Goal: Task Accomplishment & Management: Manage account settings

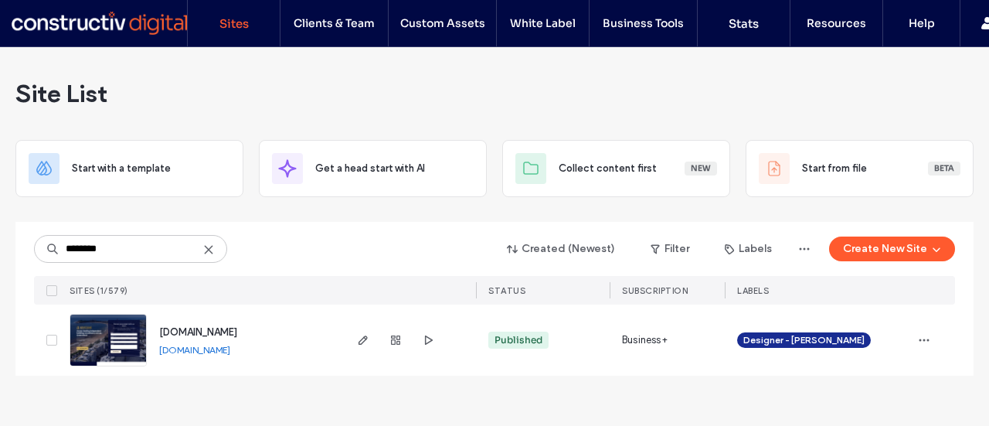
type input "********"
click at [230, 352] on link "[DOMAIN_NAME]" at bounding box center [194, 350] width 71 height 12
click at [359, 338] on icon "button" at bounding box center [363, 340] width 12 height 12
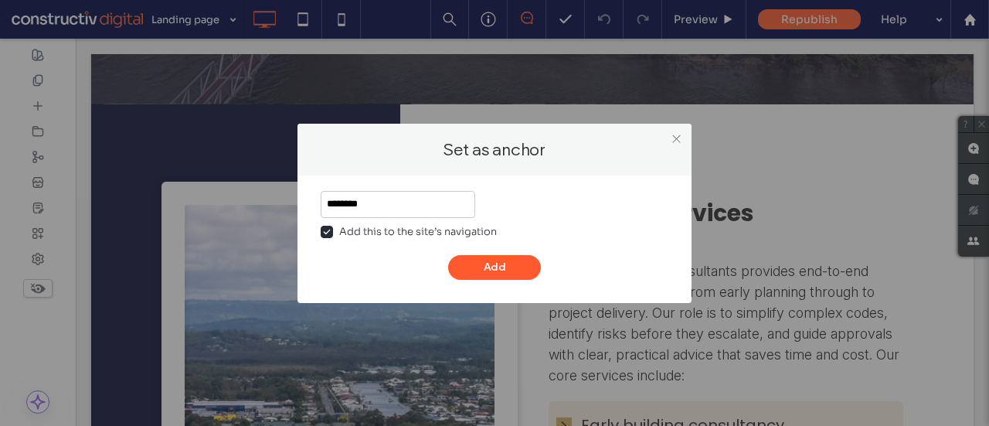
type input "********"
click at [346, 231] on div "Add this to the site’s navigation" at bounding box center [418, 231] width 158 height 15
click at [487, 261] on button "Add" at bounding box center [494, 267] width 93 height 25
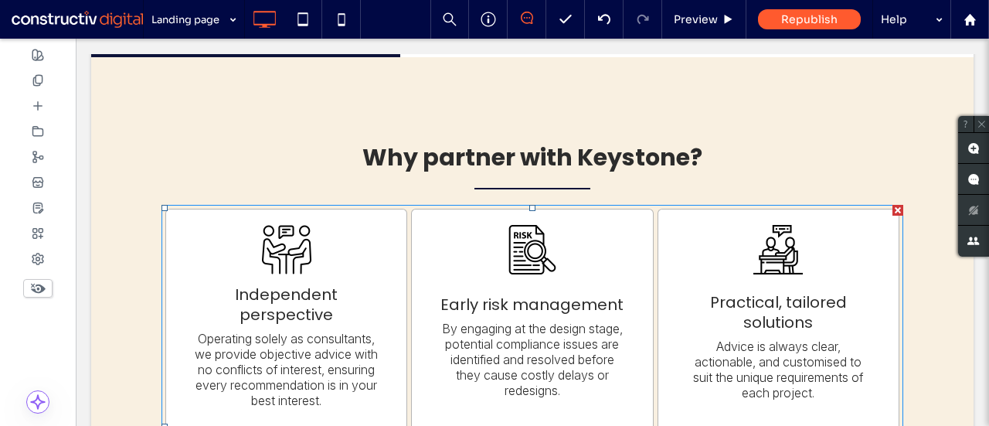
scroll to position [1373, 0]
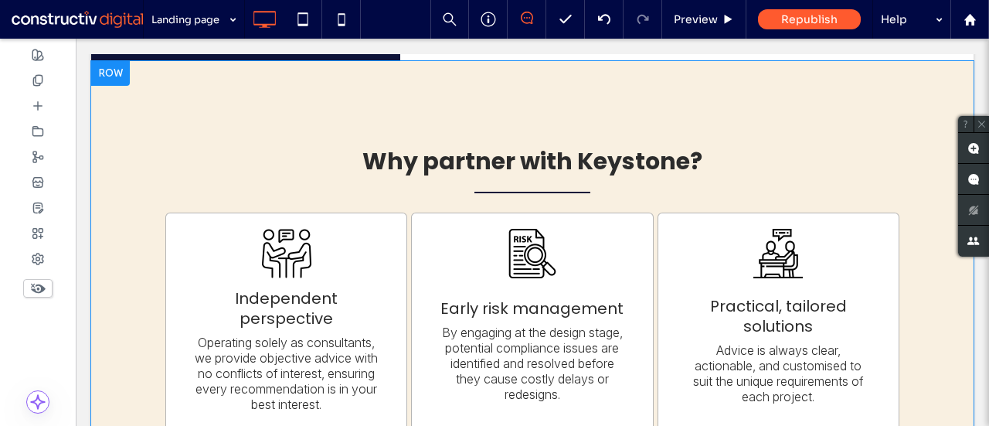
click at [104, 78] on div at bounding box center [110, 73] width 39 height 25
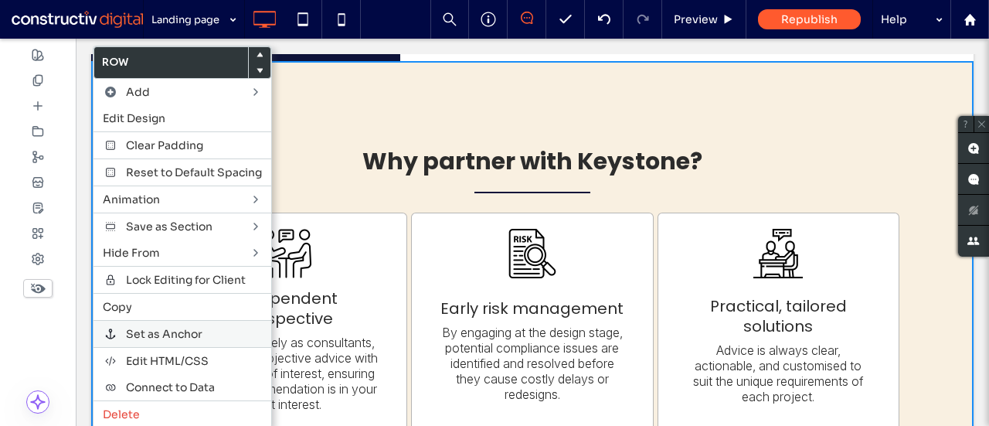
click at [172, 320] on div "Set as Anchor" at bounding box center [183, 333] width 178 height 27
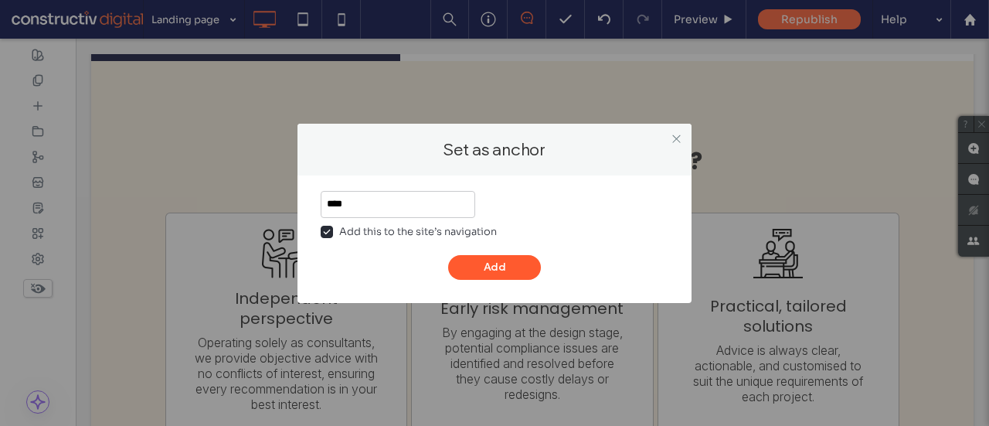
click at [399, 236] on div "Add this to the site’s navigation" at bounding box center [418, 231] width 158 height 15
click at [376, 217] on input "***" at bounding box center [398, 204] width 155 height 27
click at [363, 206] on input "***" at bounding box center [398, 204] width 155 height 27
type input "**********"
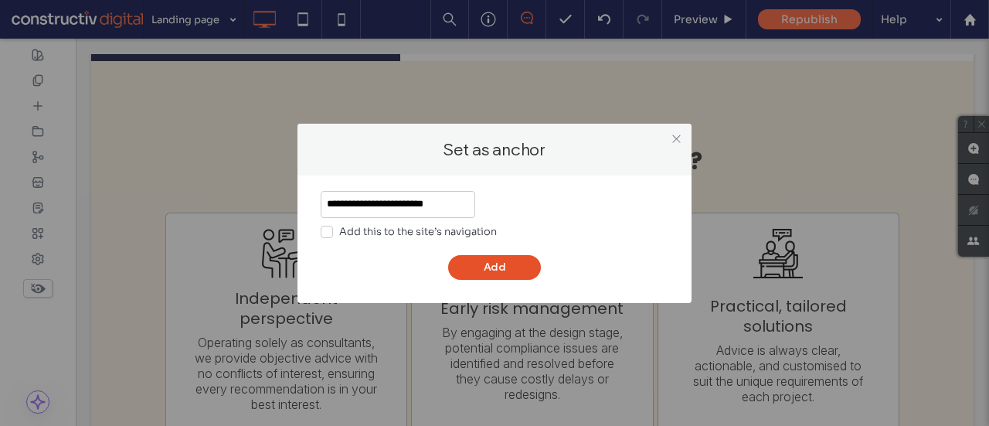
click at [478, 259] on button "Add" at bounding box center [494, 267] width 93 height 25
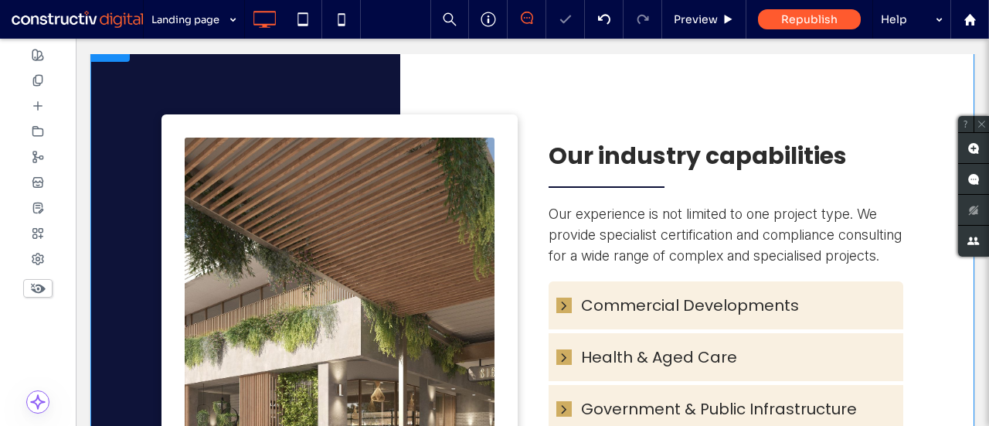
scroll to position [2048, 0]
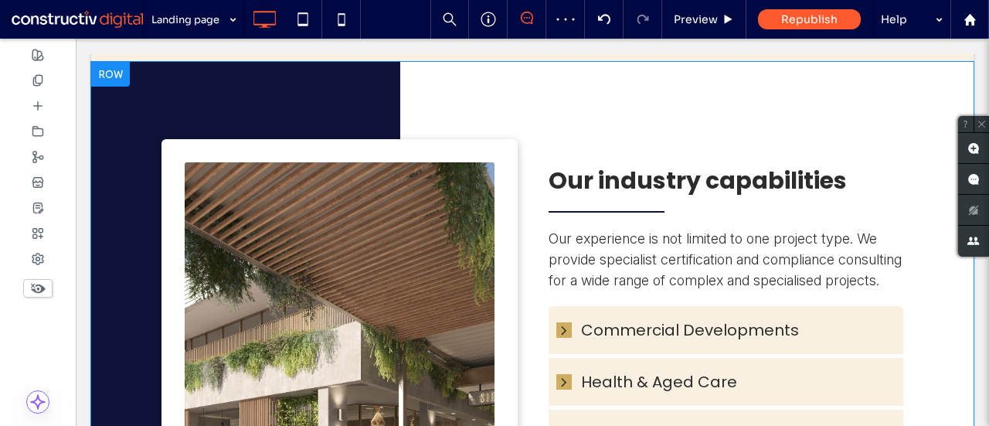
click at [119, 73] on div at bounding box center [110, 74] width 39 height 25
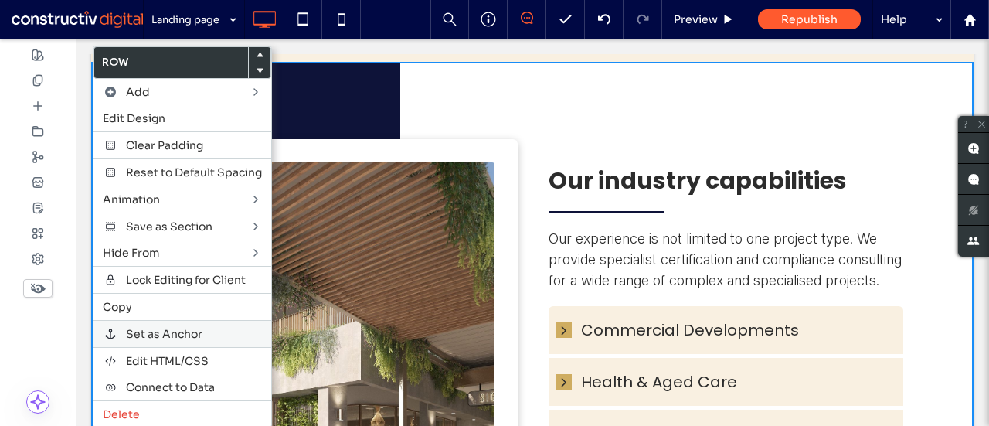
click at [161, 327] on span "Set as Anchor" at bounding box center [164, 334] width 77 height 14
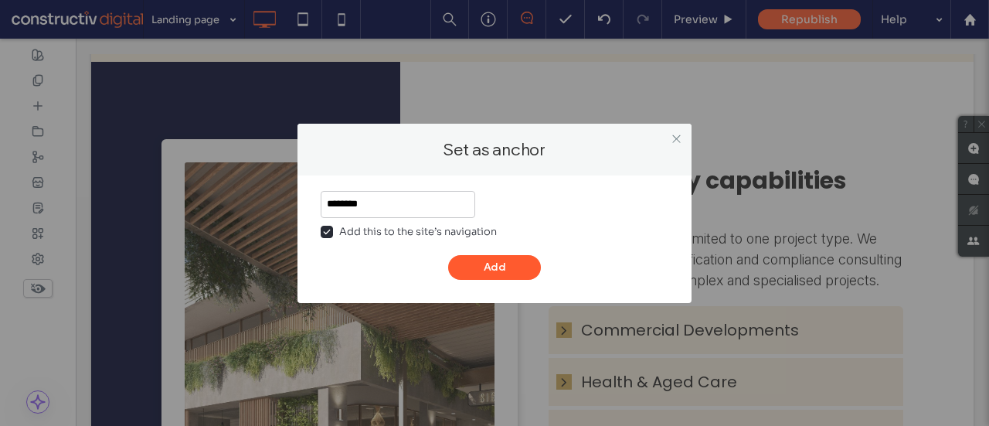
type input "********"
click at [327, 235] on span at bounding box center [327, 232] width 12 height 12
click at [496, 262] on button "Add" at bounding box center [494, 267] width 93 height 25
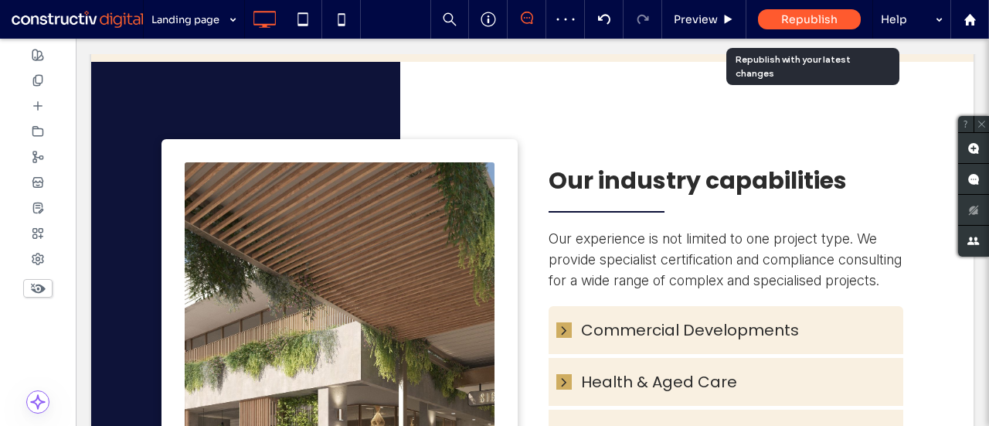
click at [784, 21] on span "Republish" at bounding box center [809, 19] width 56 height 14
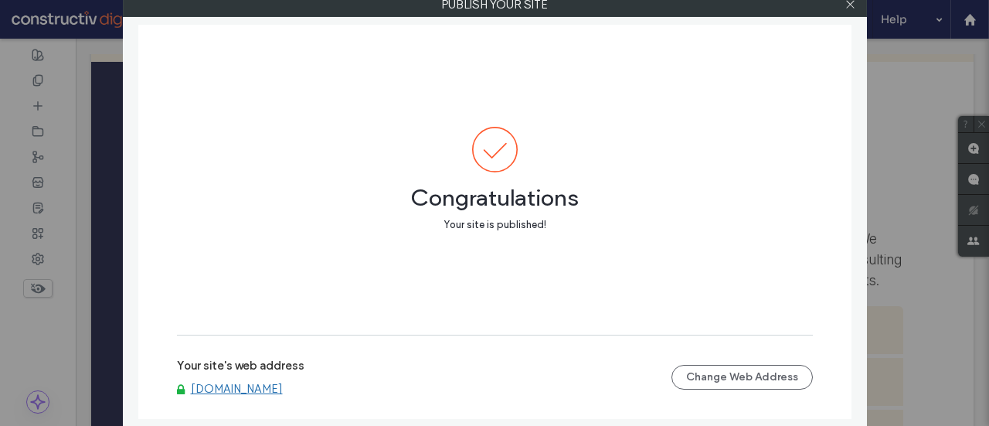
click at [283, 386] on link "[DOMAIN_NAME]" at bounding box center [237, 389] width 92 height 14
click at [853, 3] on icon at bounding box center [851, 4] width 12 height 12
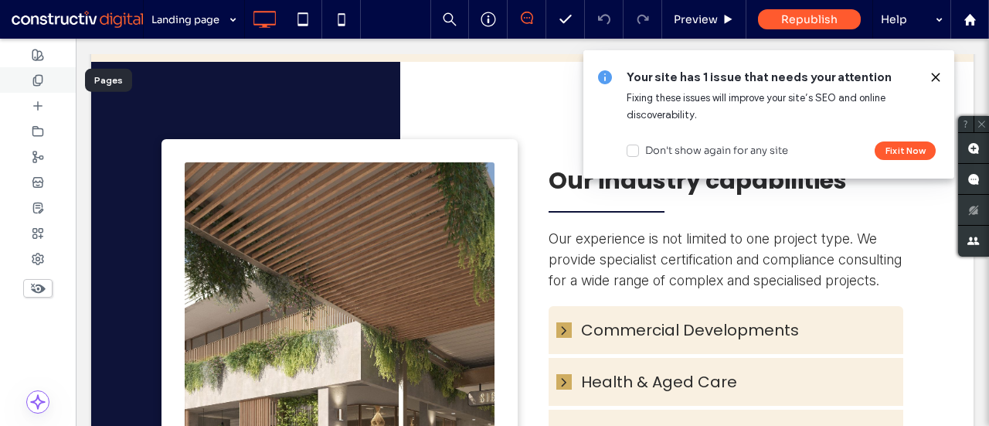
click at [36, 75] on use at bounding box center [37, 80] width 9 height 10
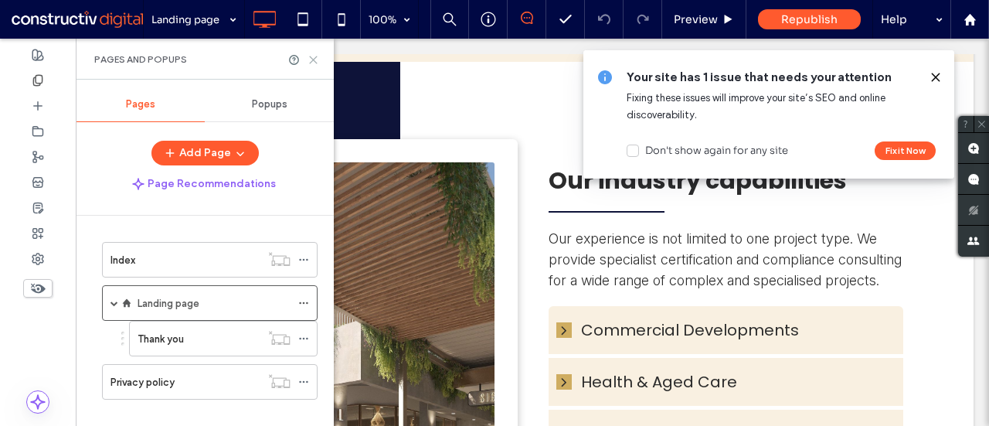
click at [315, 63] on icon at bounding box center [314, 60] width 12 height 12
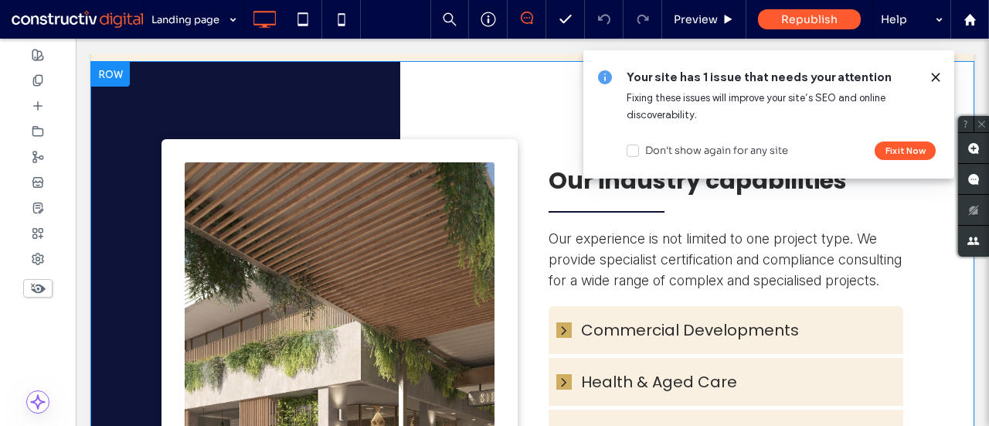
click at [116, 75] on div at bounding box center [110, 74] width 39 height 25
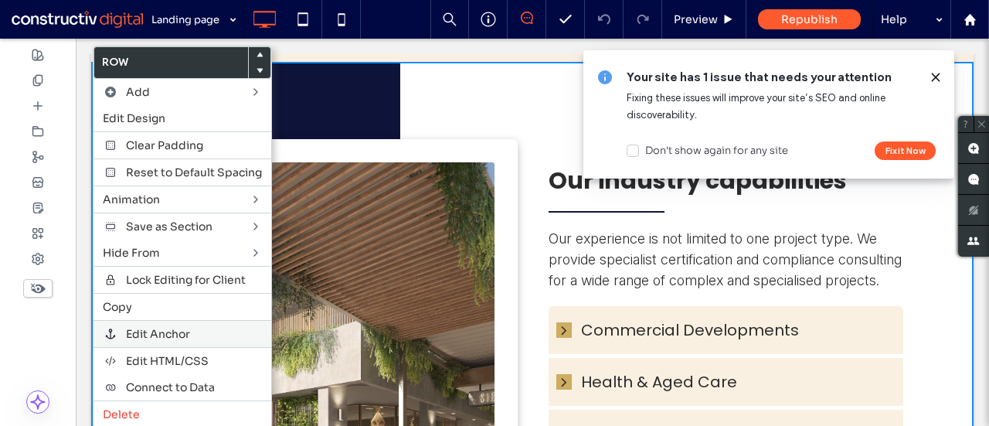
click at [148, 327] on span "Edit Anchor" at bounding box center [158, 334] width 64 height 14
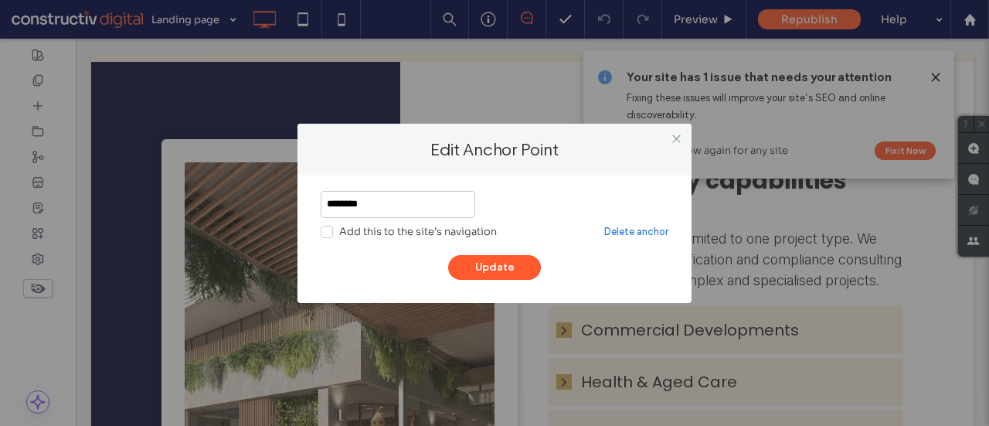
click at [373, 224] on div "Add this to the site’s navigation" at bounding box center [418, 231] width 158 height 15
click at [468, 274] on button "Update" at bounding box center [494, 267] width 93 height 25
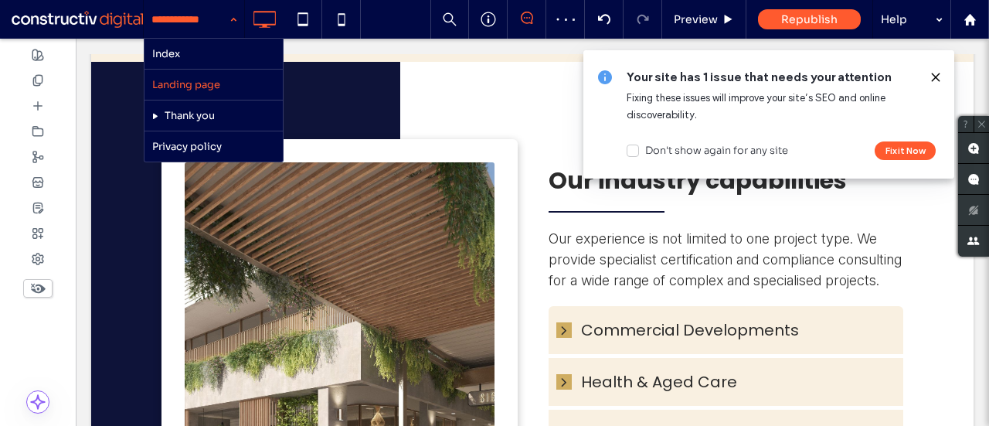
click at [211, 26] on input at bounding box center [189, 19] width 77 height 39
click at [234, 15] on div "Index Landing page Thank you Privacy policy" at bounding box center [194, 19] width 100 height 39
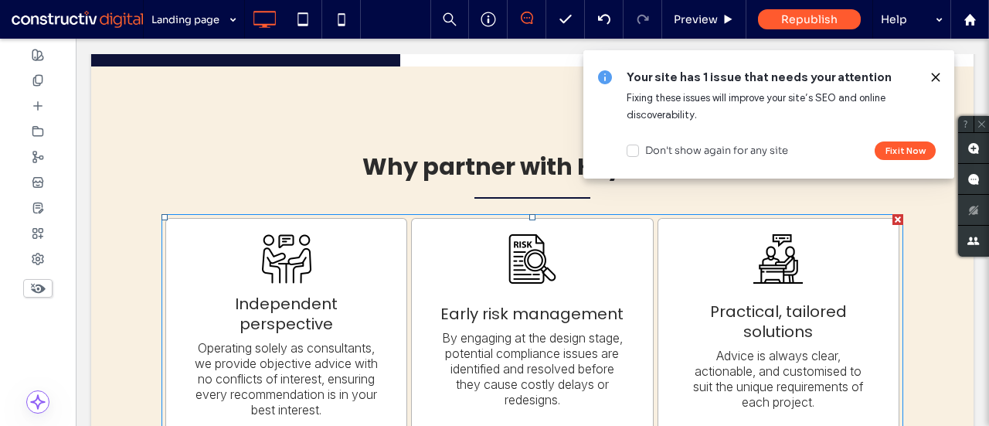
scroll to position [1346, 0]
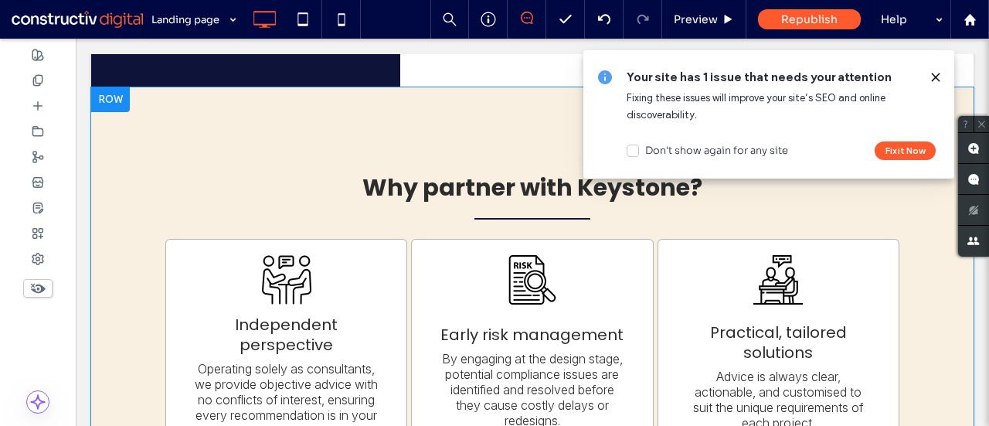
click at [117, 98] on div at bounding box center [110, 99] width 39 height 25
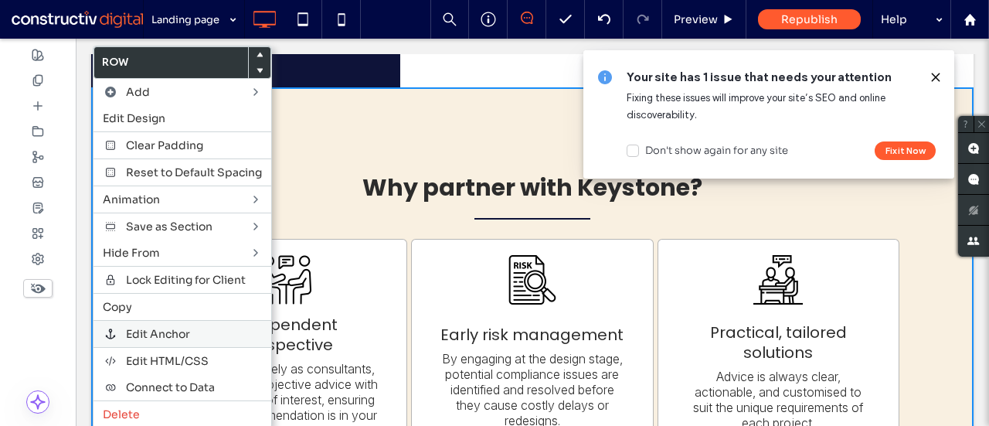
click at [150, 330] on span "Edit Anchor" at bounding box center [158, 334] width 64 height 14
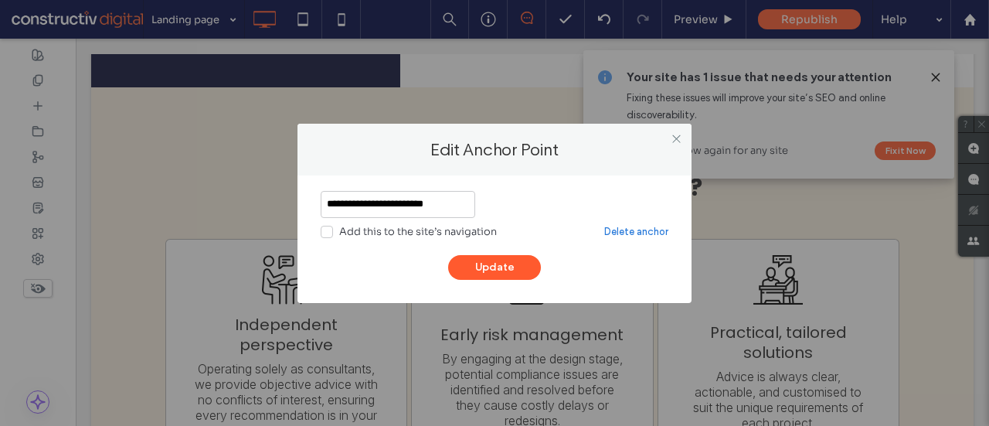
click at [338, 226] on label "Add this to the site’s navigation" at bounding box center [409, 231] width 176 height 15
click at [510, 263] on button "Update" at bounding box center [494, 267] width 93 height 25
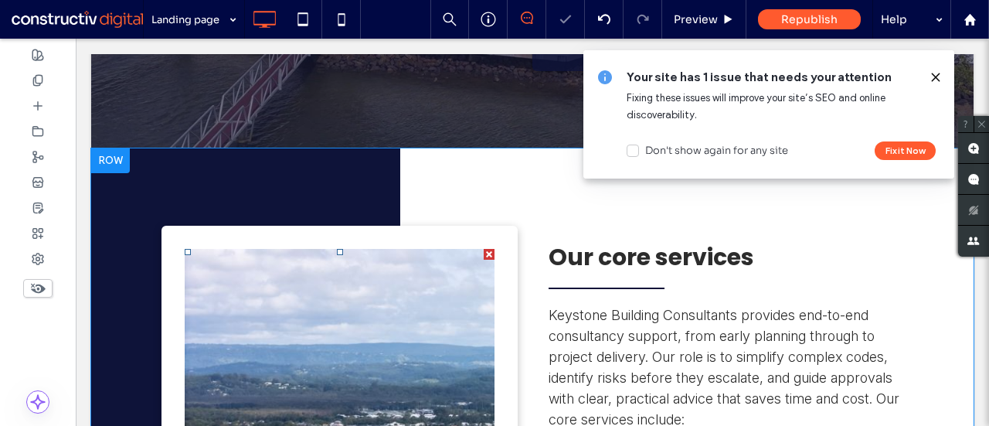
scroll to position [587, 0]
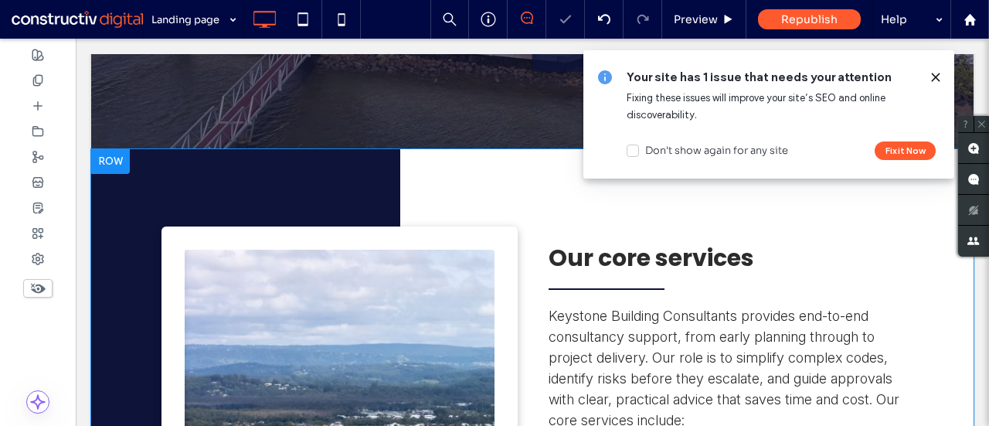
click at [126, 162] on div at bounding box center [110, 161] width 39 height 25
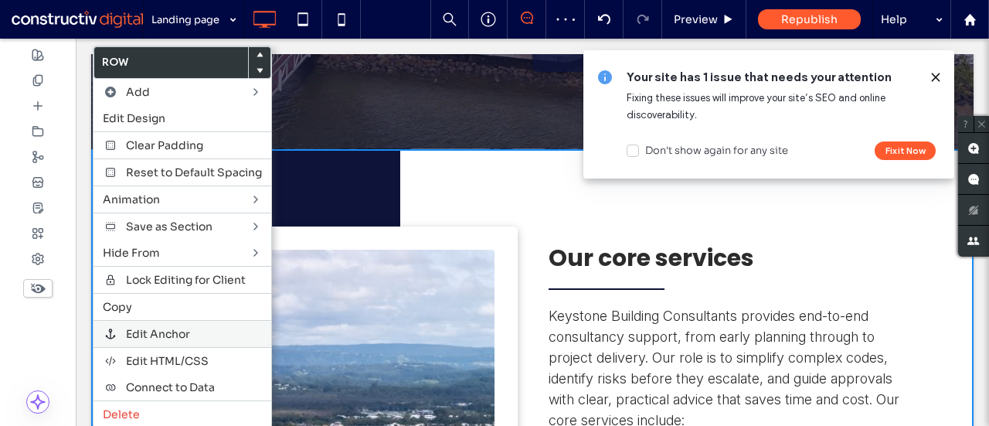
click at [156, 327] on span "Edit Anchor" at bounding box center [158, 334] width 64 height 14
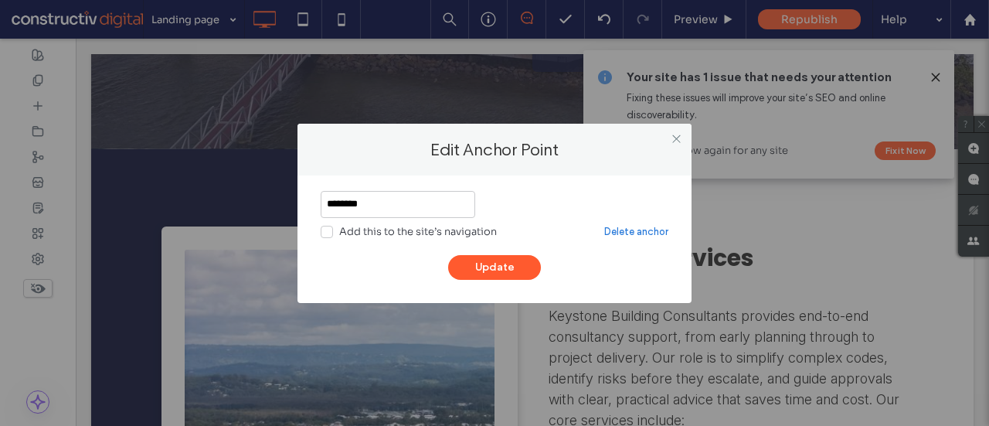
click at [405, 228] on div "Add this to the site’s navigation" at bounding box center [418, 231] width 158 height 15
click at [497, 261] on button "Update" at bounding box center [494, 267] width 93 height 25
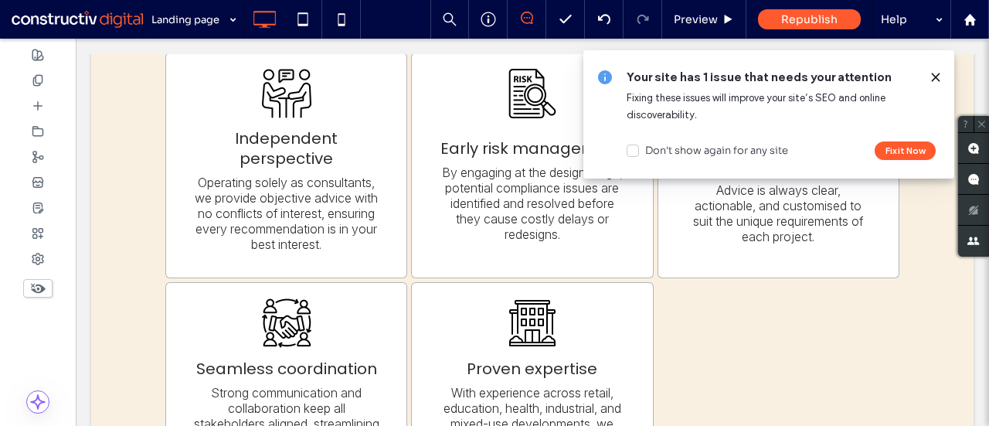
scroll to position [1538, 0]
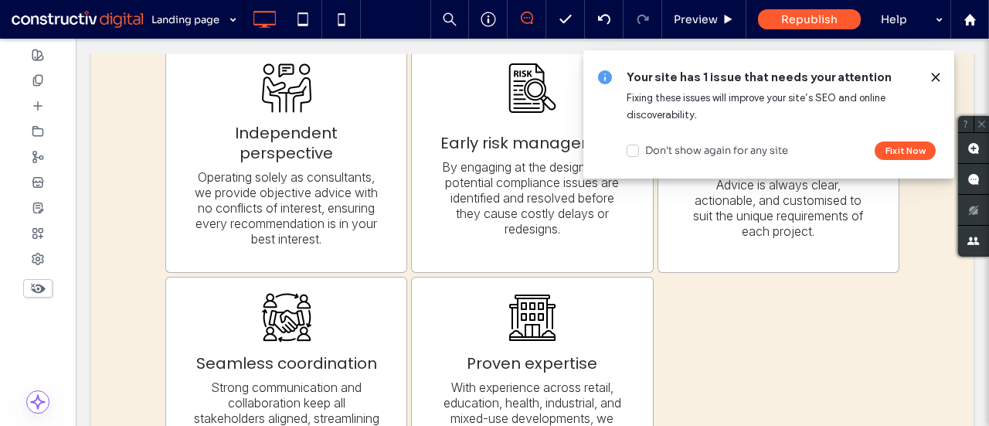
click at [938, 81] on icon at bounding box center [936, 77] width 12 height 12
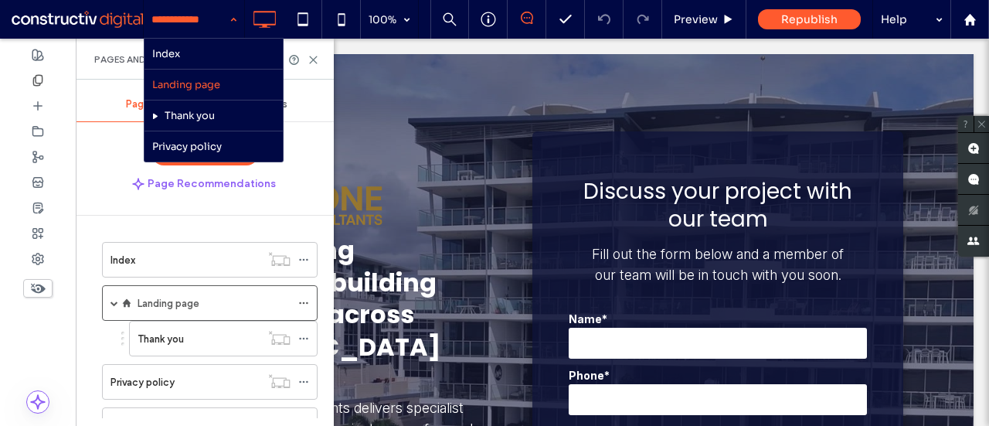
click at [204, 27] on input at bounding box center [189, 19] width 77 height 39
drag, startPoint x: 204, startPoint y: 27, endPoint x: 229, endPoint y: 19, distance: 25.9
click at [229, 19] on div "Index Landing page Thank you Privacy policy" at bounding box center [194, 19] width 100 height 39
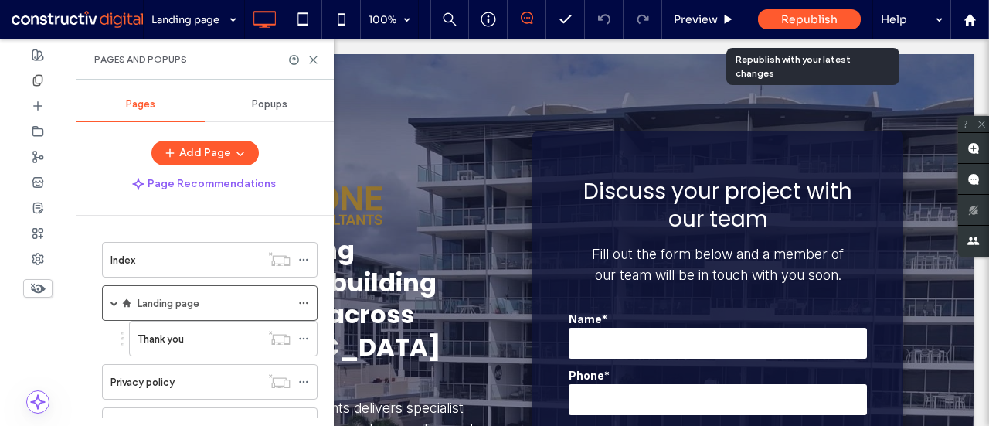
click at [799, 15] on span "Republish" at bounding box center [809, 19] width 56 height 14
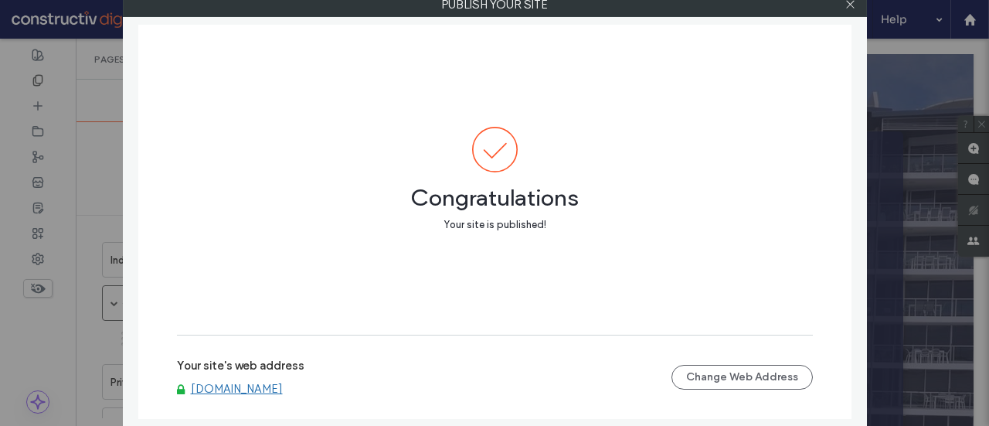
click at [252, 391] on link "[DOMAIN_NAME]" at bounding box center [237, 389] width 92 height 14
click at [848, 9] on icon at bounding box center [851, 4] width 12 height 12
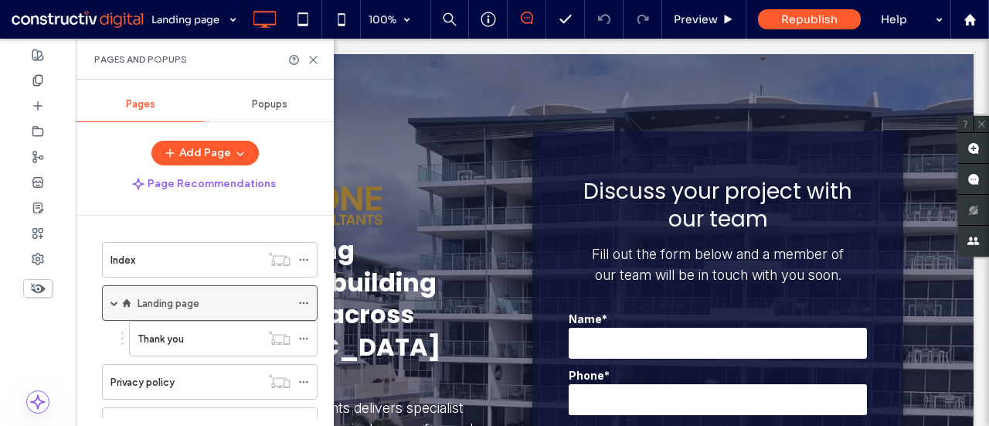
scroll to position [145, 0]
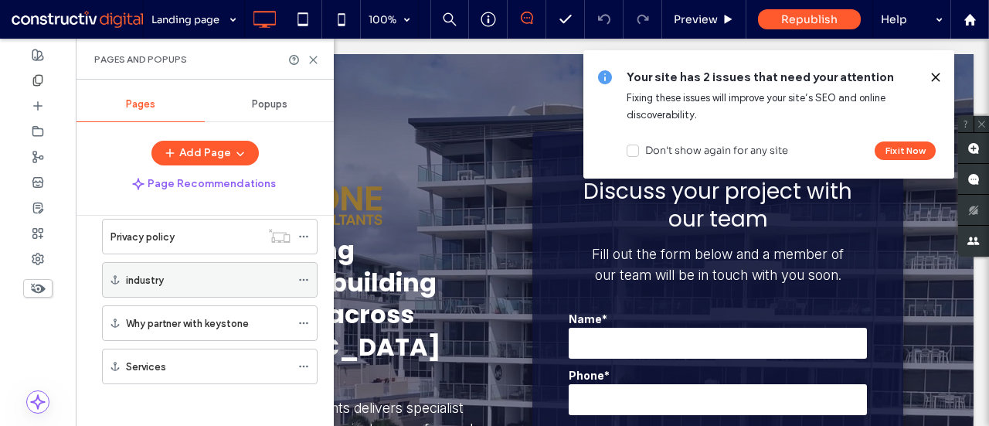
click at [305, 274] on icon at bounding box center [303, 279] width 11 height 11
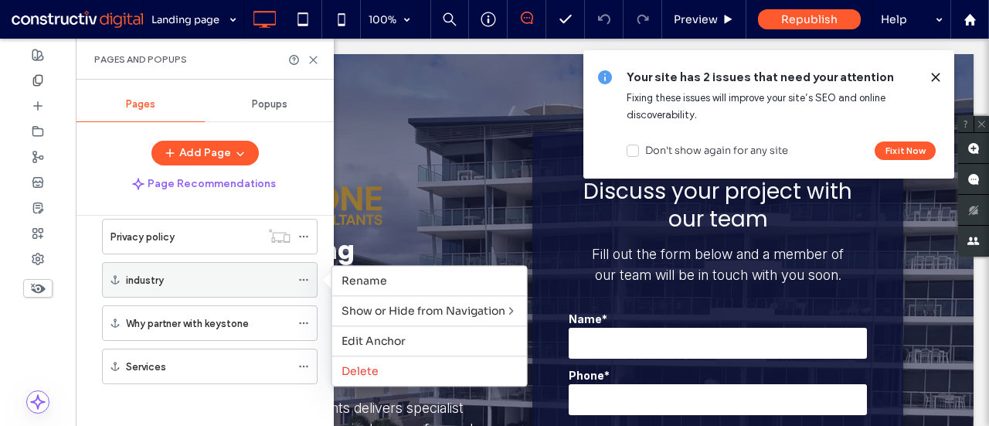
click at [230, 274] on div "industry" at bounding box center [208, 279] width 165 height 17
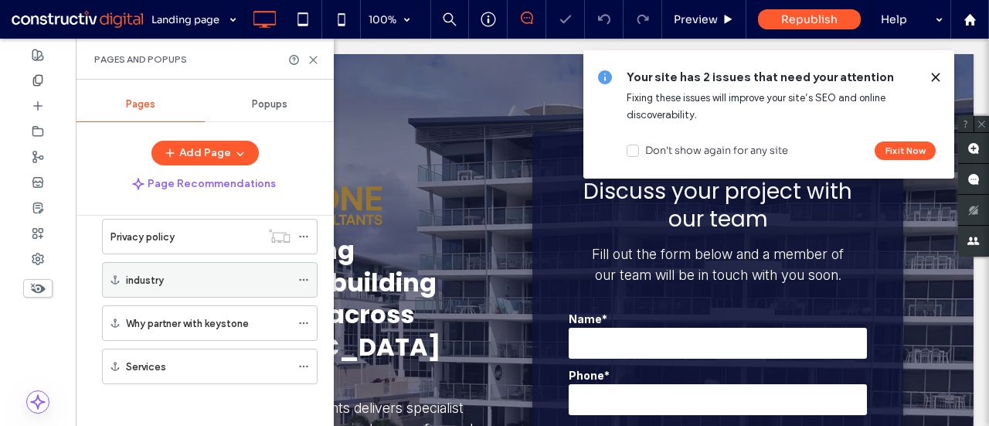
scroll to position [2054, 0]
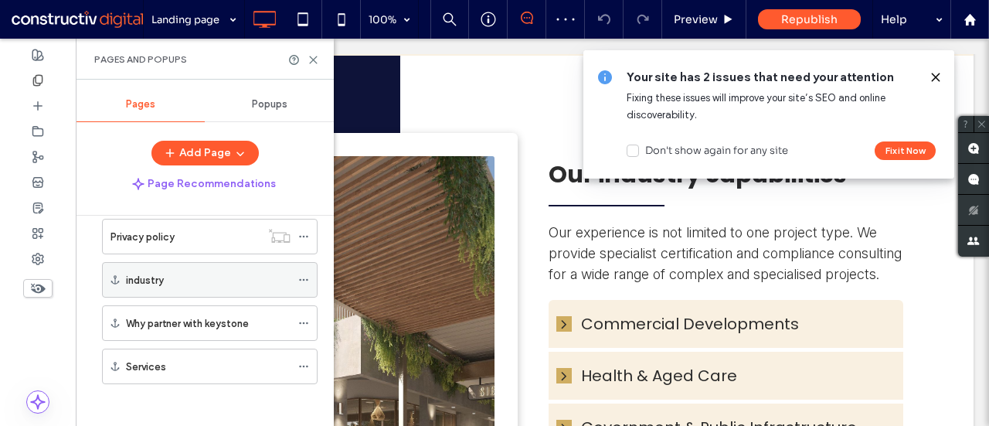
drag, startPoint x: 230, startPoint y: 274, endPoint x: 187, endPoint y: 277, distance: 43.4
click at [187, 277] on div "industry" at bounding box center [208, 279] width 165 height 17
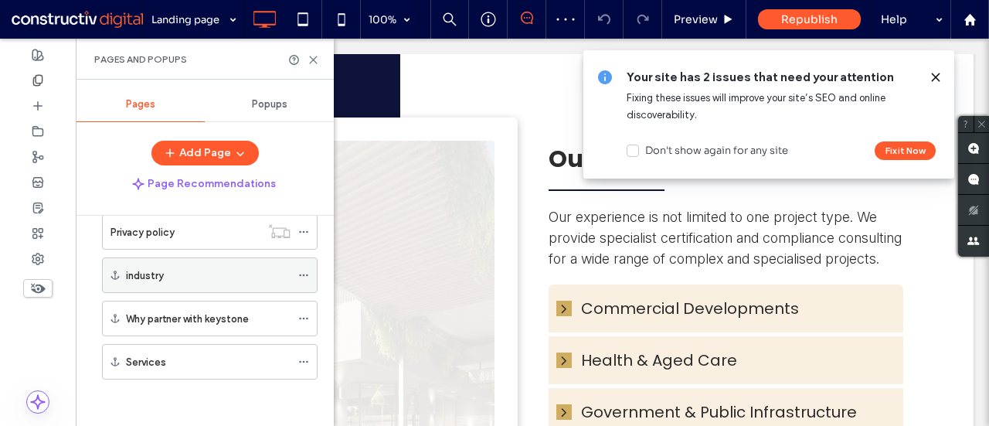
scroll to position [110, 0]
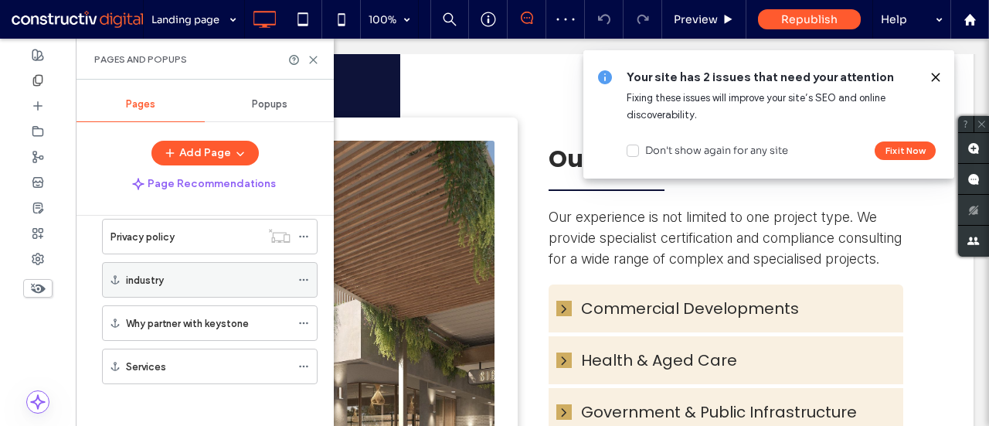
click at [305, 279] on use at bounding box center [303, 280] width 9 height 2
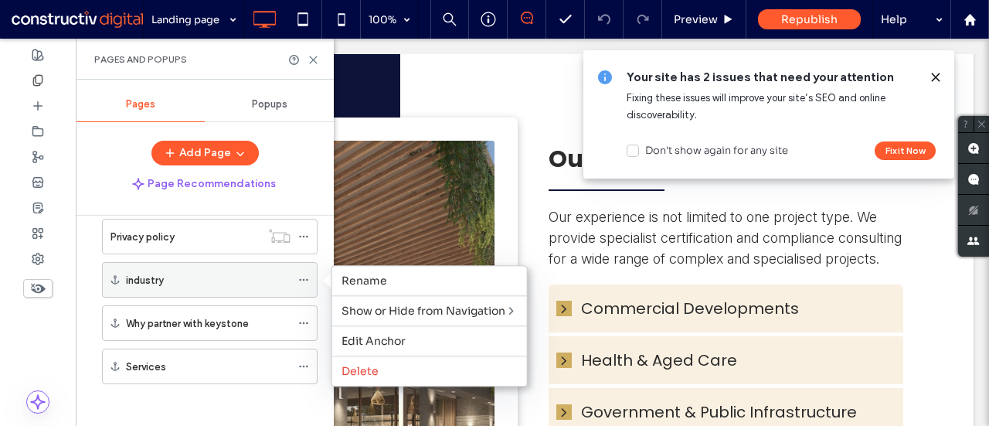
click at [303, 274] on icon at bounding box center [303, 279] width 11 height 11
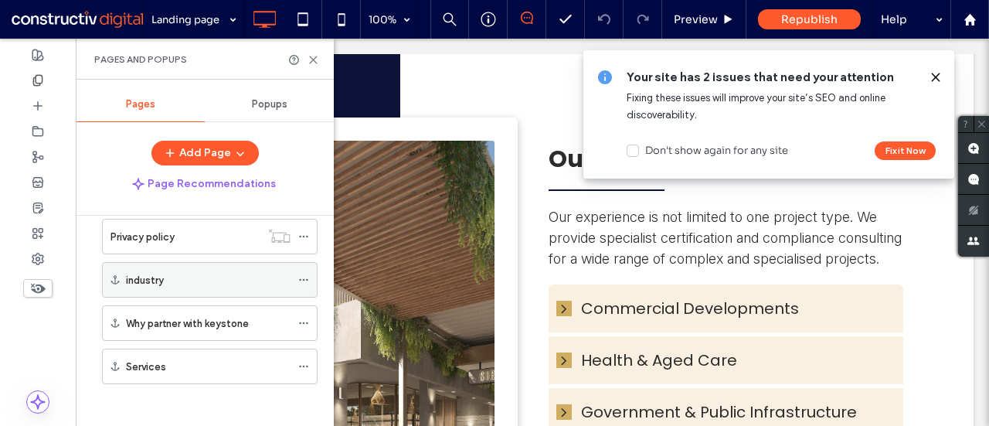
click at [303, 274] on icon at bounding box center [303, 279] width 11 height 11
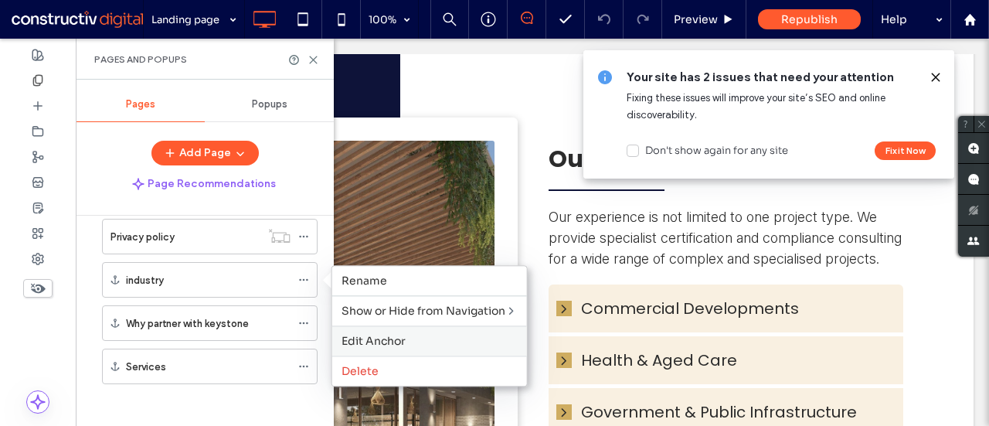
click at [359, 335] on span "Edit Anchor" at bounding box center [374, 341] width 64 height 14
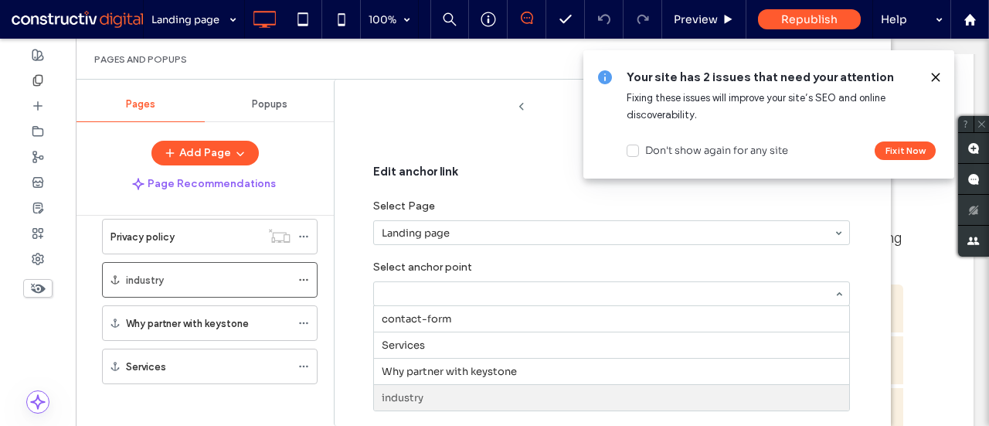
click at [464, 284] on div at bounding box center [611, 293] width 475 height 23
click at [361, 278] on div "Edit anchor link Select Page Landing page Select anchor point contact-form Serv…" at bounding box center [614, 240] width 529 height 245
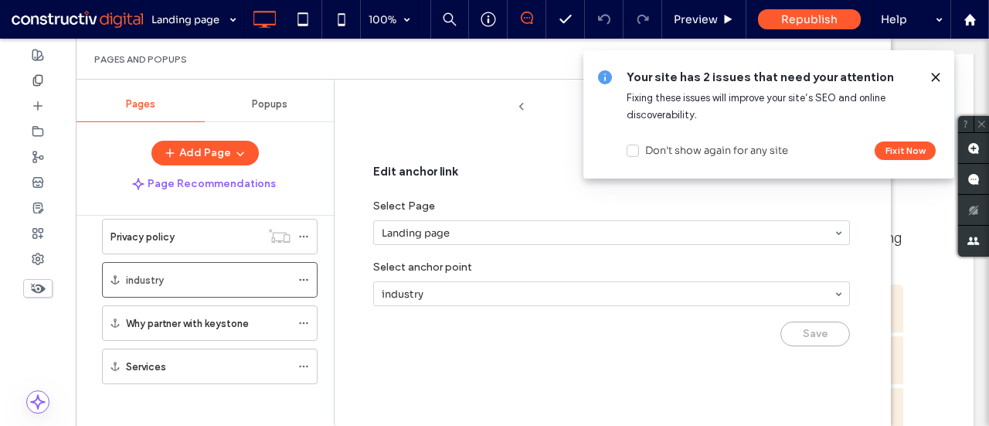
click at [934, 79] on use at bounding box center [935, 76] width 7 height 7
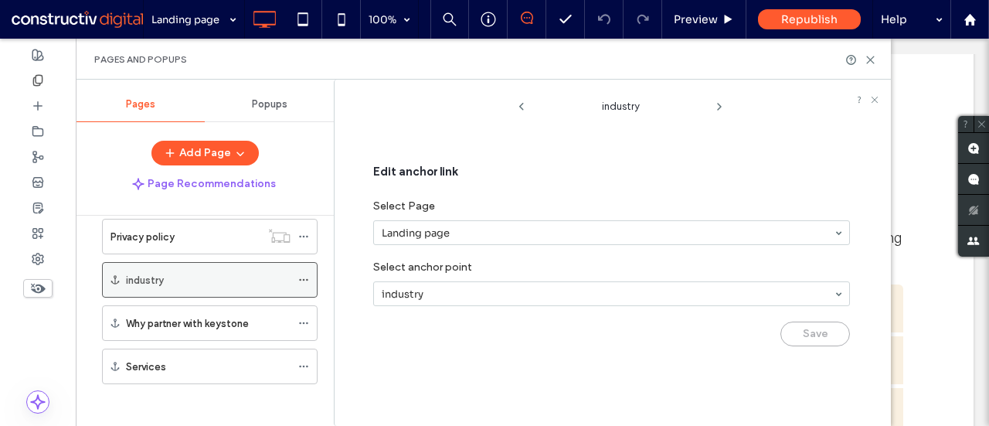
click at [305, 269] on span at bounding box center [303, 279] width 11 height 23
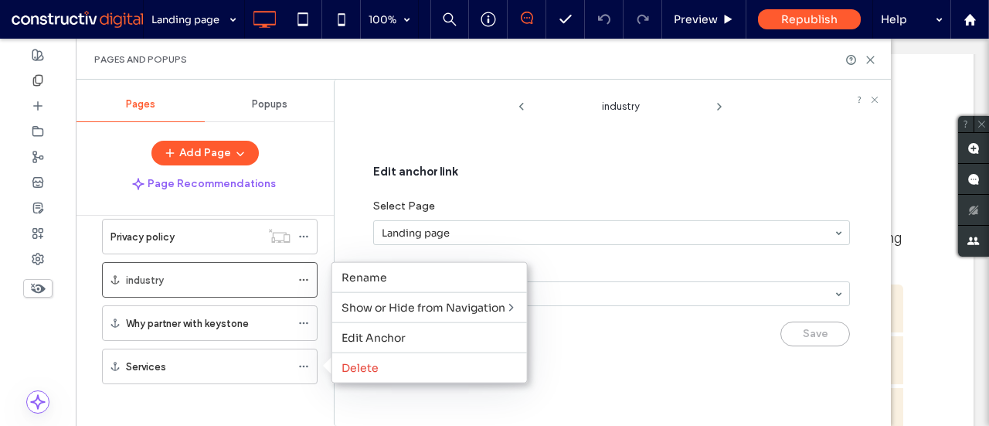
scroll to position [0, 0]
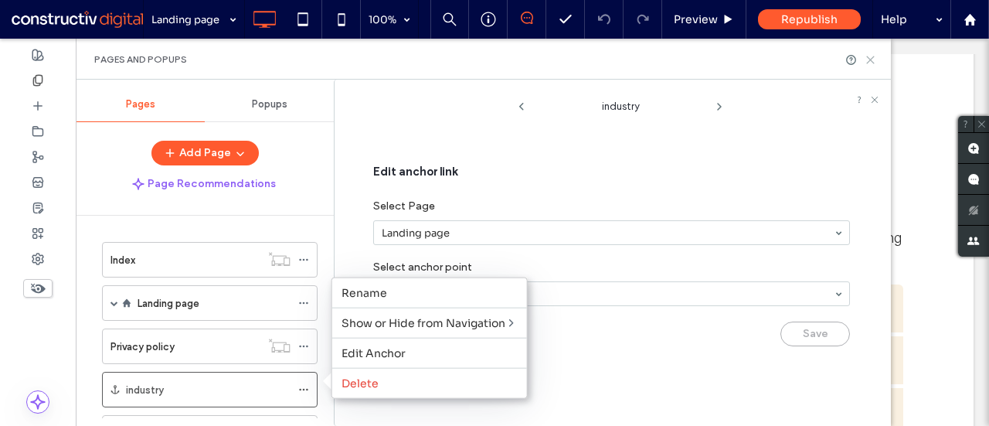
click at [867, 60] on icon at bounding box center [871, 60] width 12 height 12
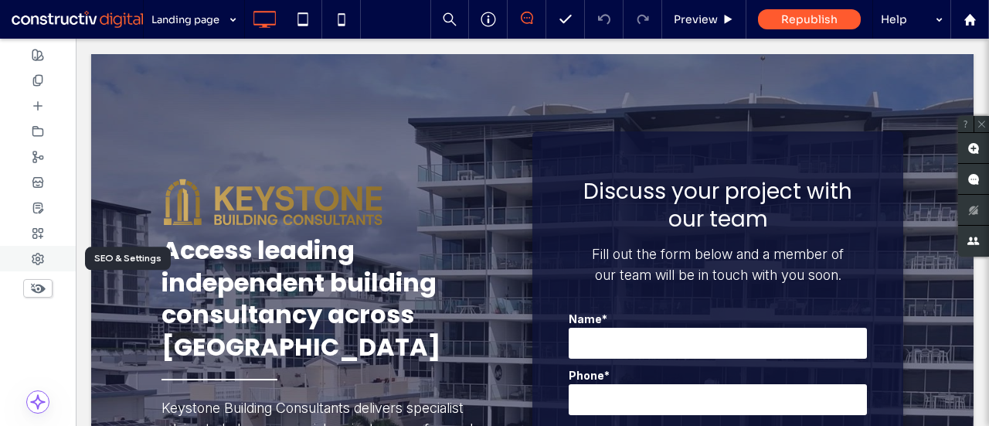
click at [48, 255] on div at bounding box center [38, 259] width 76 height 26
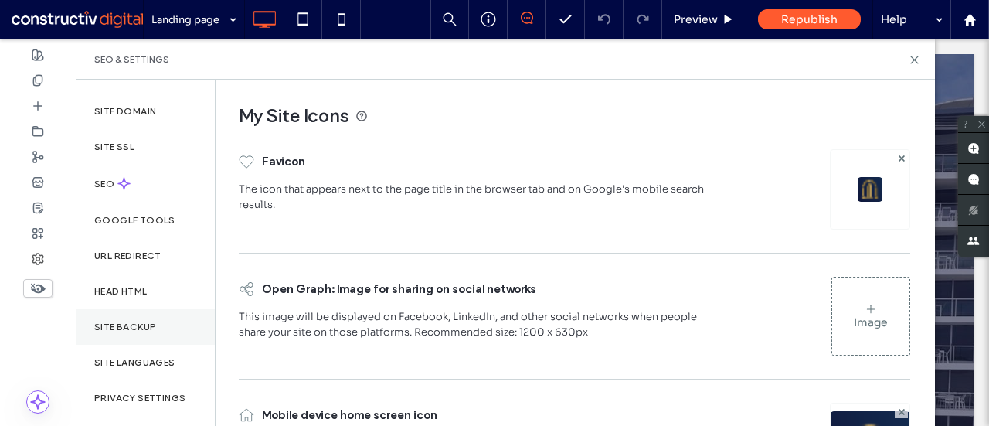
scroll to position [20, 0]
click at [156, 220] on label "Google Tools" at bounding box center [134, 221] width 81 height 11
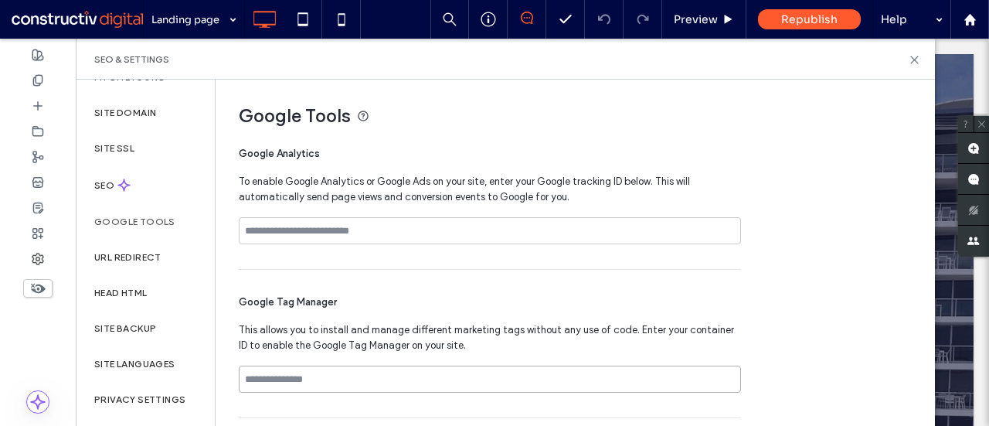
click at [369, 386] on input at bounding box center [490, 379] width 502 height 27
paste input "**********"
type input "**********"
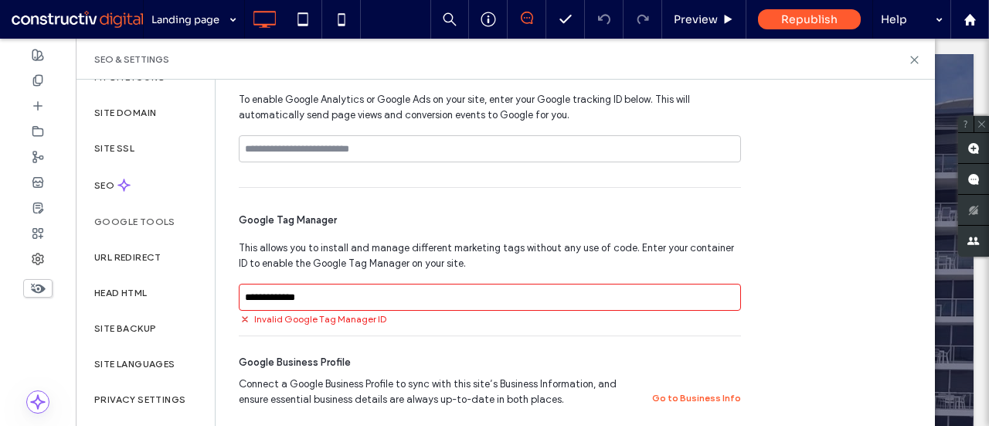
scroll to position [82, 0]
click at [362, 298] on input "**********" at bounding box center [490, 297] width 502 height 27
drag, startPoint x: 362, startPoint y: 298, endPoint x: 332, endPoint y: 301, distance: 29.5
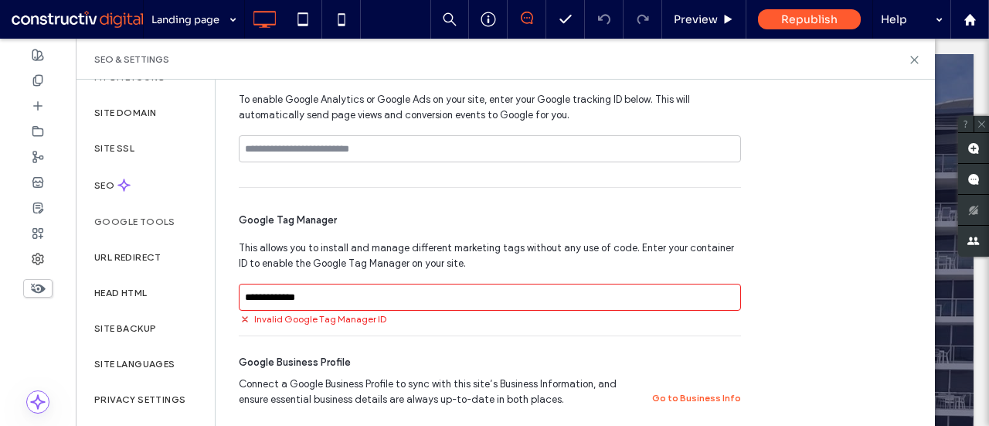
click at [332, 301] on input "**********" at bounding box center [490, 297] width 502 height 27
click at [354, 296] on input "**********" at bounding box center [490, 297] width 502 height 27
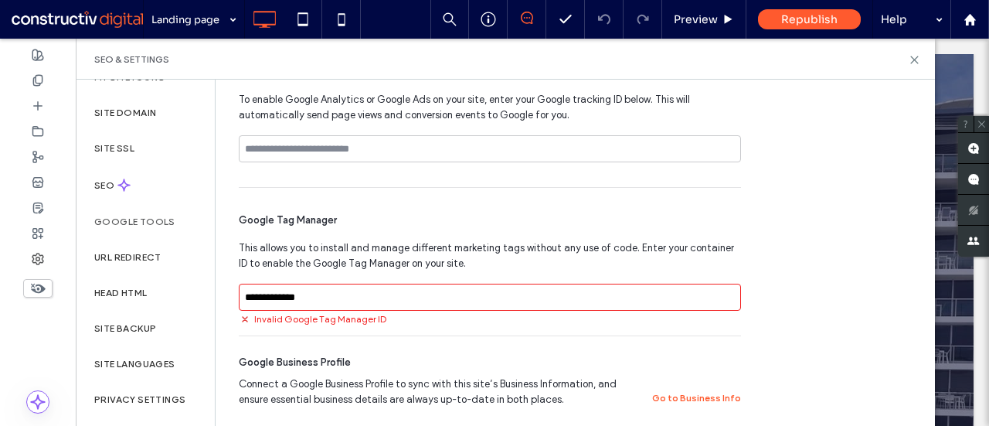
click at [354, 296] on input "**********" at bounding box center [490, 297] width 502 height 27
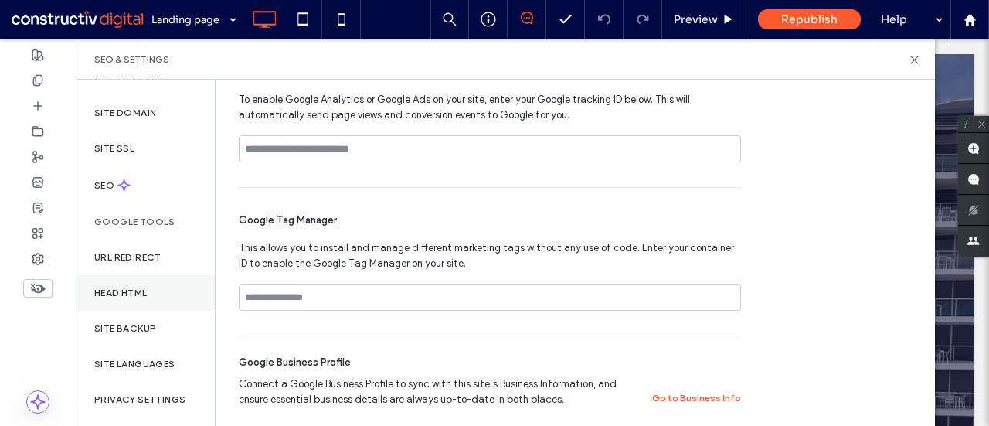
click at [157, 291] on div "Head HTML" at bounding box center [145, 293] width 139 height 36
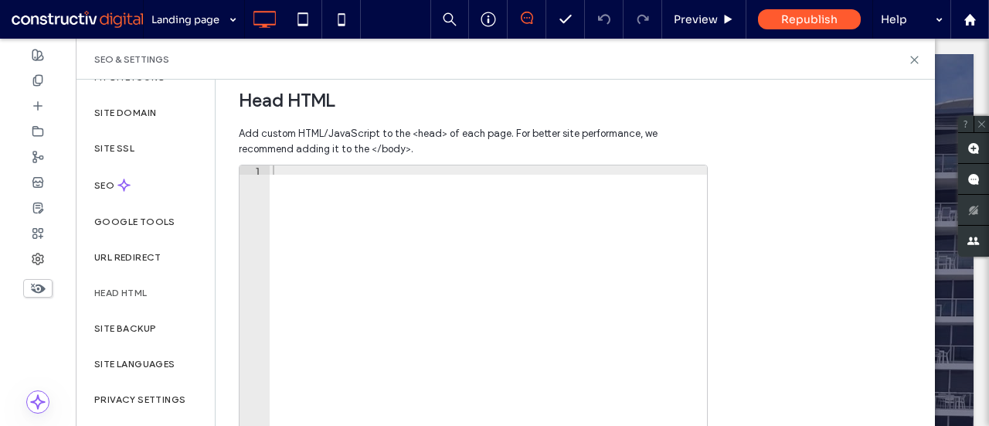
scroll to position [518, 0]
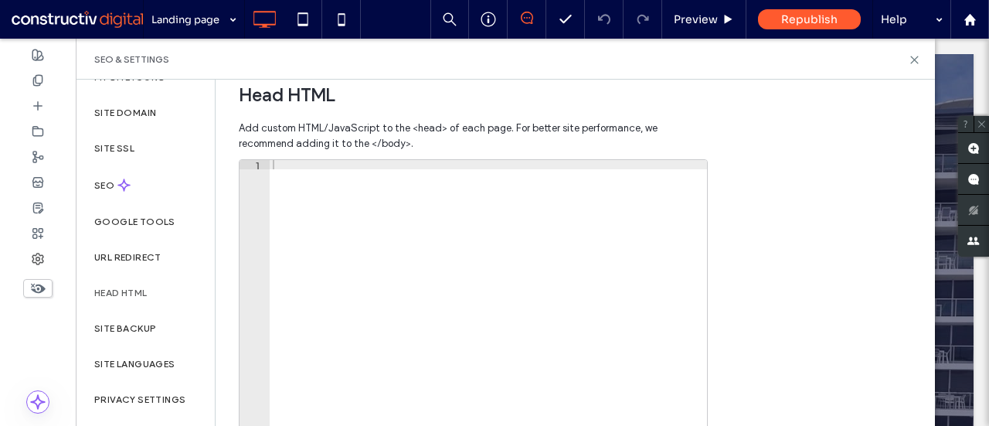
click at [328, 188] on div at bounding box center [488, 323] width 437 height 327
paste textarea "**********"
type textarea "**********"
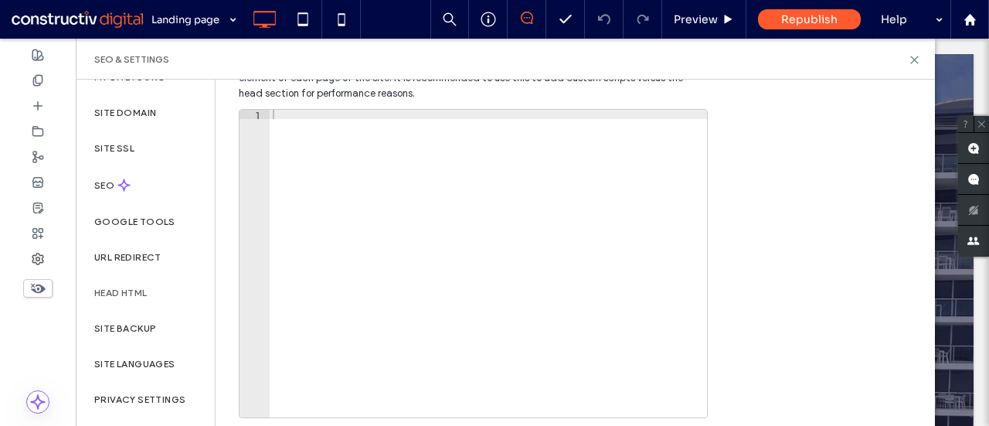
scroll to position [0, 0]
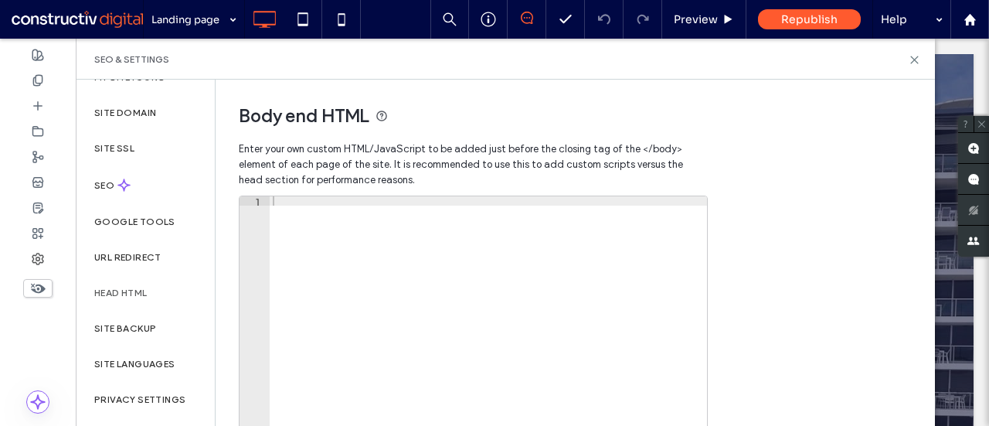
click at [371, 223] on div at bounding box center [488, 359] width 437 height 327
paste textarea "**********"
type textarea "**********"
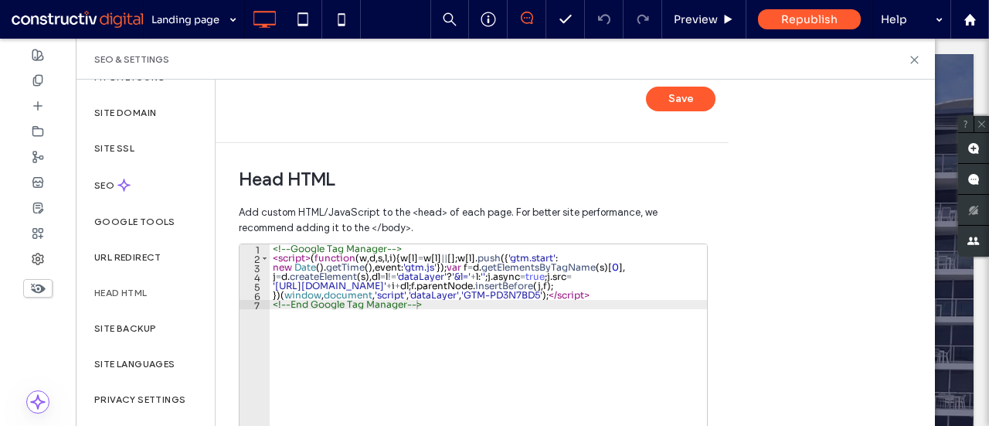
scroll to position [435, 0]
click at [689, 89] on button "Save" at bounding box center [681, 97] width 70 height 25
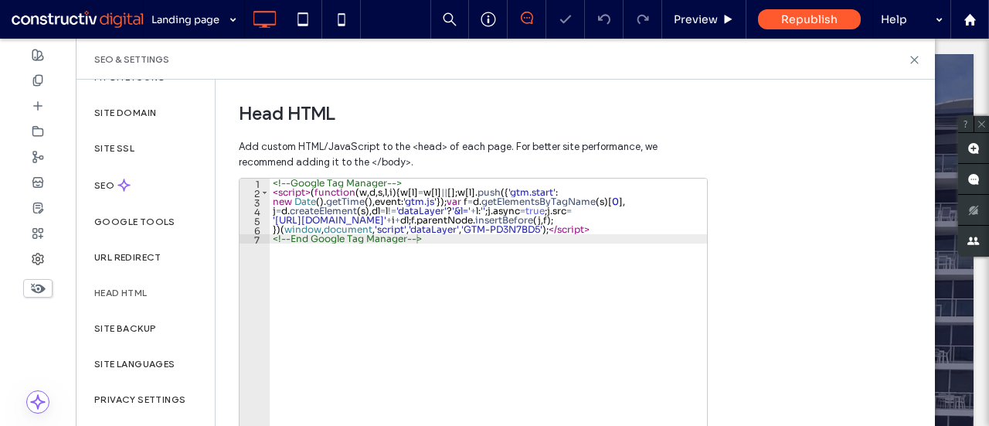
scroll to position [632, 0]
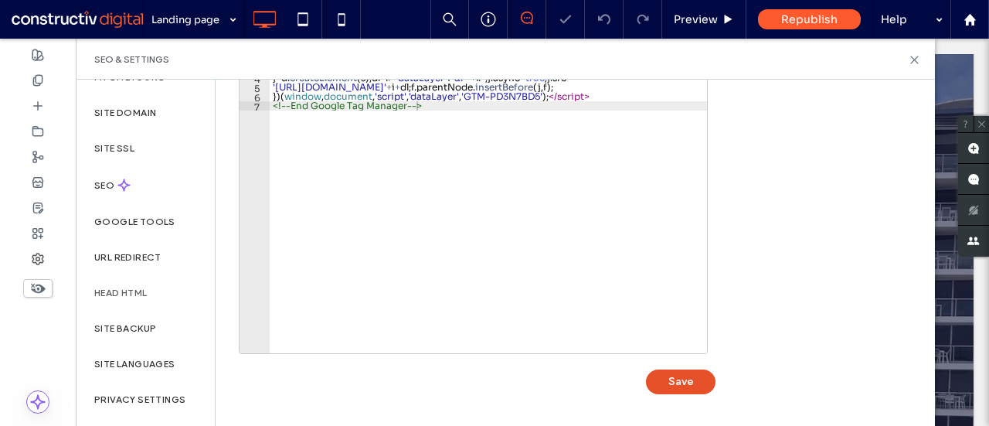
click at [674, 374] on button "Save" at bounding box center [681, 381] width 70 height 25
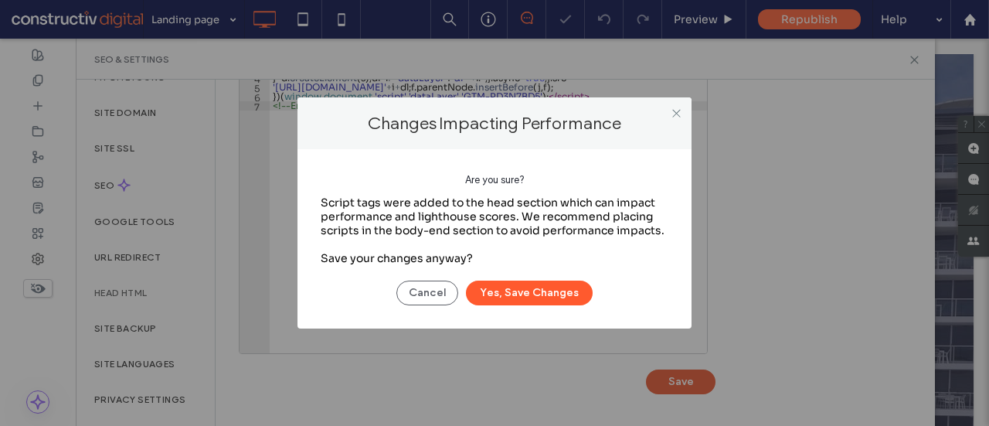
scroll to position [0, 0]
click at [546, 296] on button "Yes, Save Changes" at bounding box center [529, 293] width 127 height 25
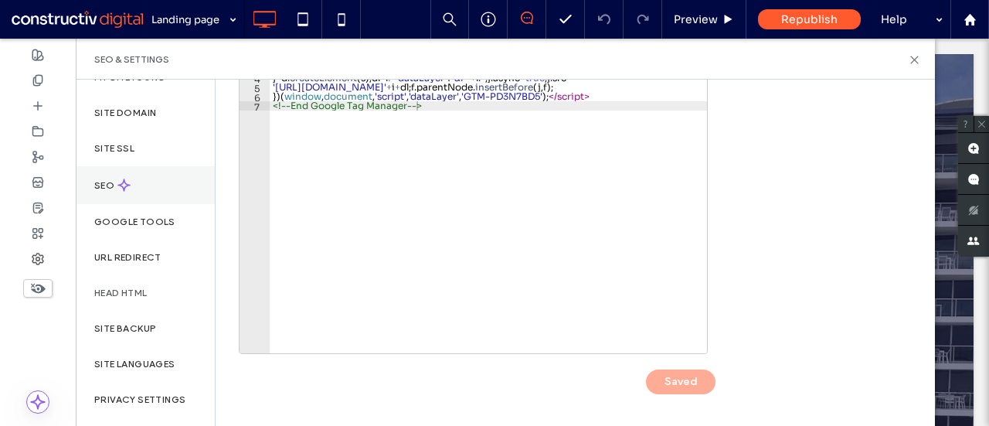
click at [138, 179] on div "SEO" at bounding box center [145, 185] width 139 height 38
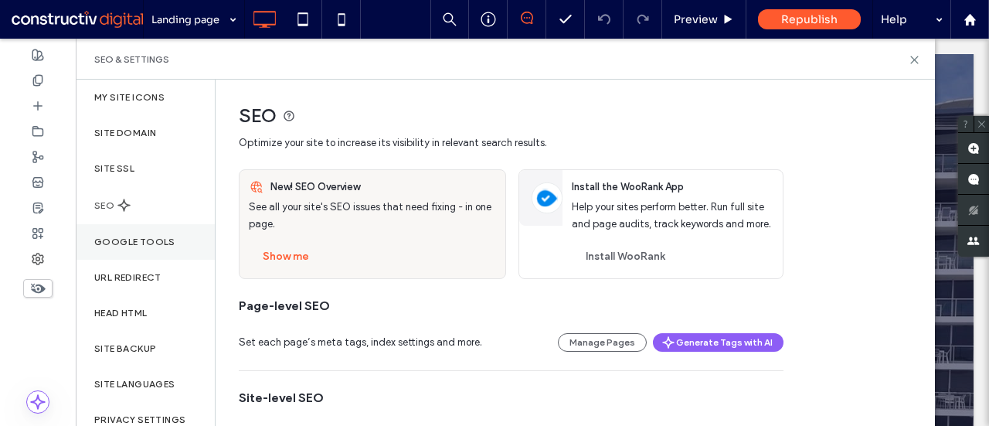
click at [155, 246] on label "Google Tools" at bounding box center [134, 242] width 81 height 11
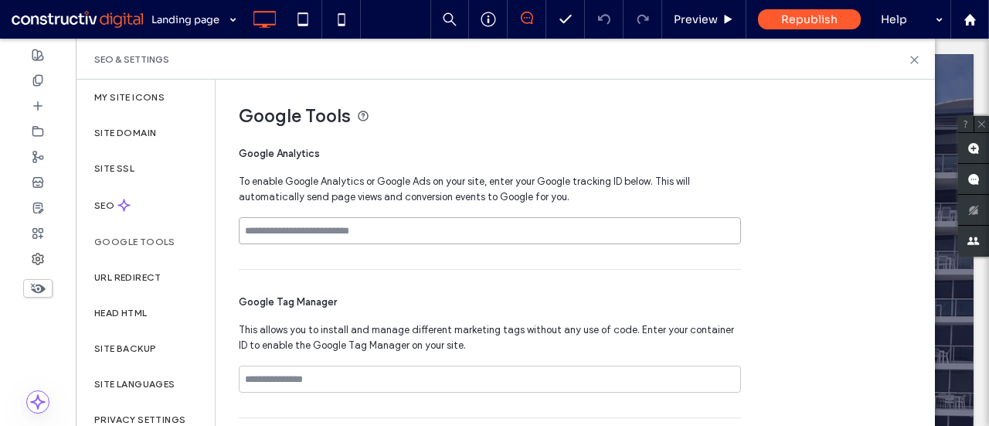
click at [283, 228] on input at bounding box center [490, 230] width 502 height 27
paste input "**********"
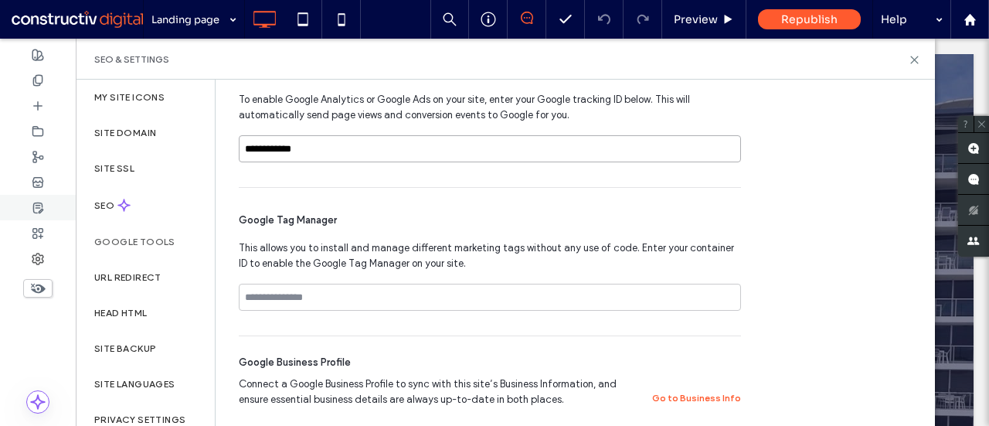
type input "**********"
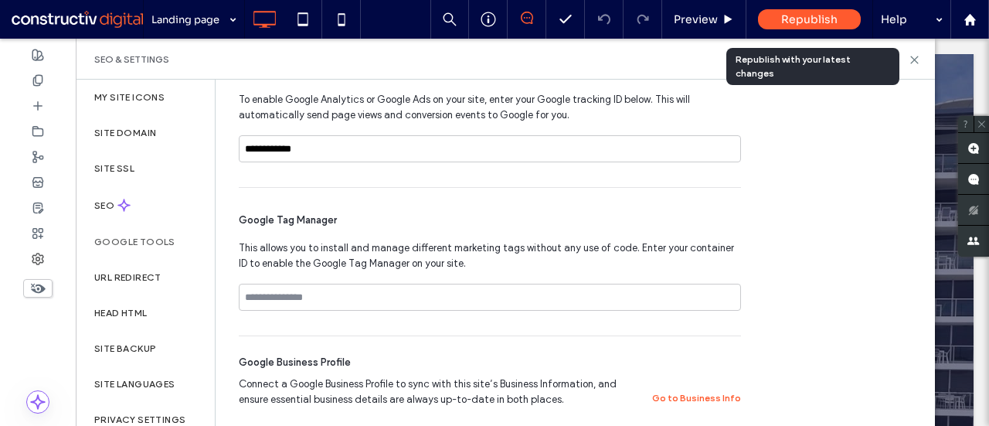
click at [803, 13] on span "Republish" at bounding box center [809, 19] width 56 height 14
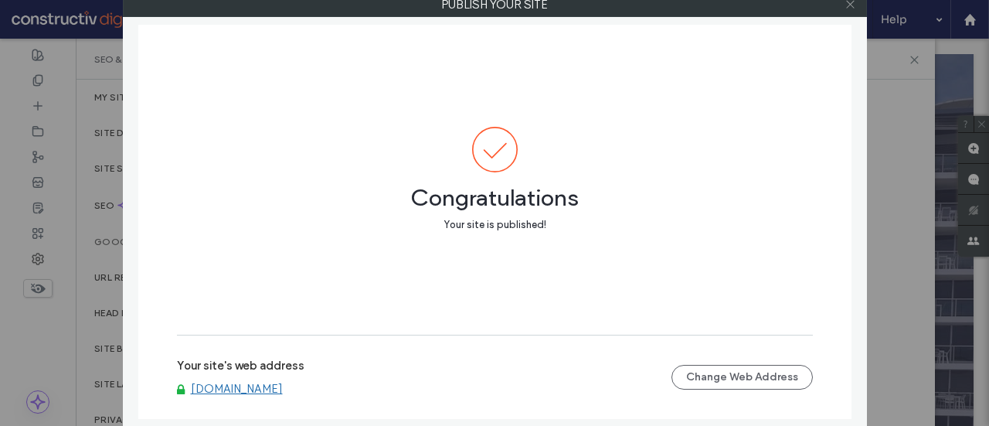
click at [849, 4] on icon at bounding box center [851, 4] width 12 height 12
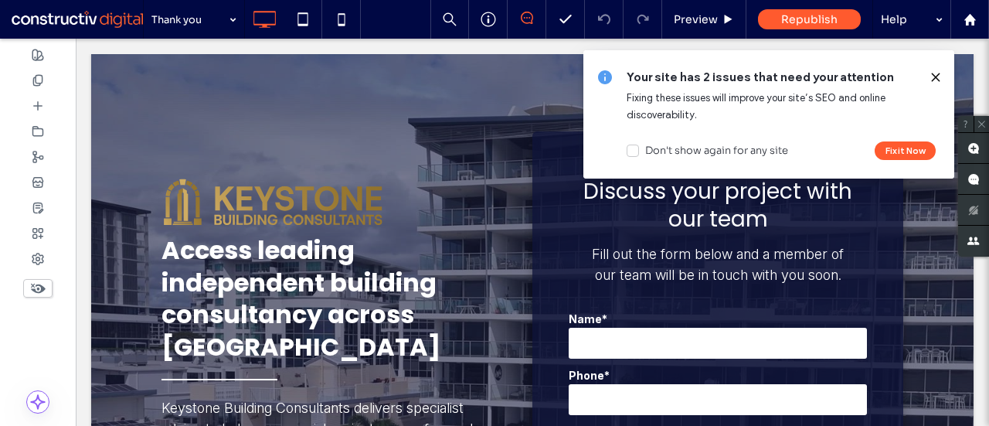
click at [935, 78] on body ".wqwq-1{fill:#231f20;} .cls-1q, .cls-2q { fill-rule: evenodd; } .cls-2q { fill:…" at bounding box center [494, 213] width 989 height 426
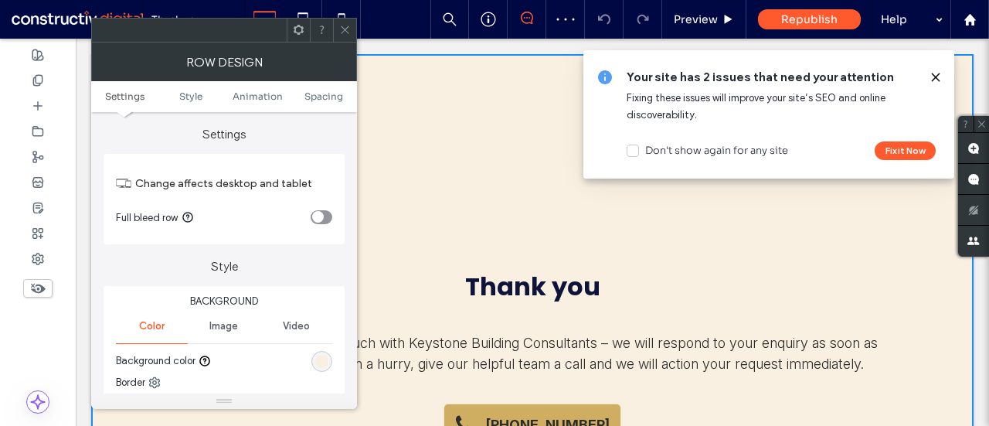
click at [935, 77] on use at bounding box center [935, 76] width 7 height 7
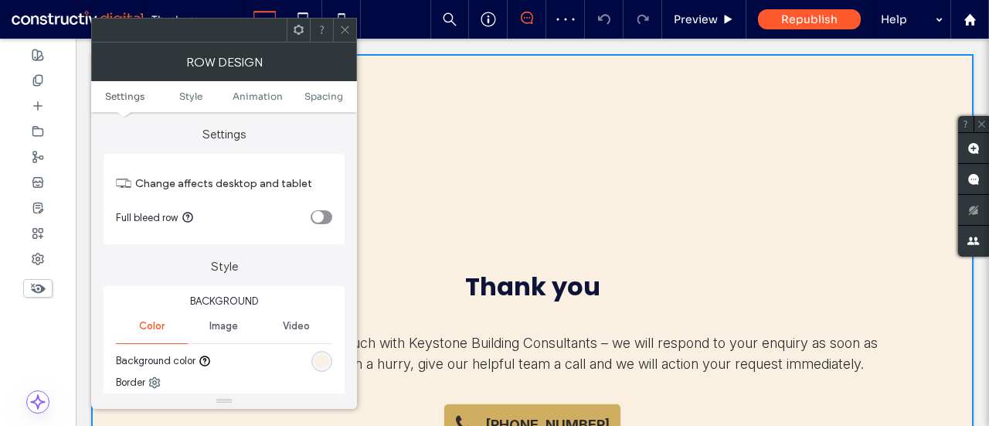
click at [314, 103] on ul "Settings Style Animation Spacing" at bounding box center [224, 96] width 266 height 31
click at [319, 94] on span "Spacing" at bounding box center [324, 96] width 39 height 12
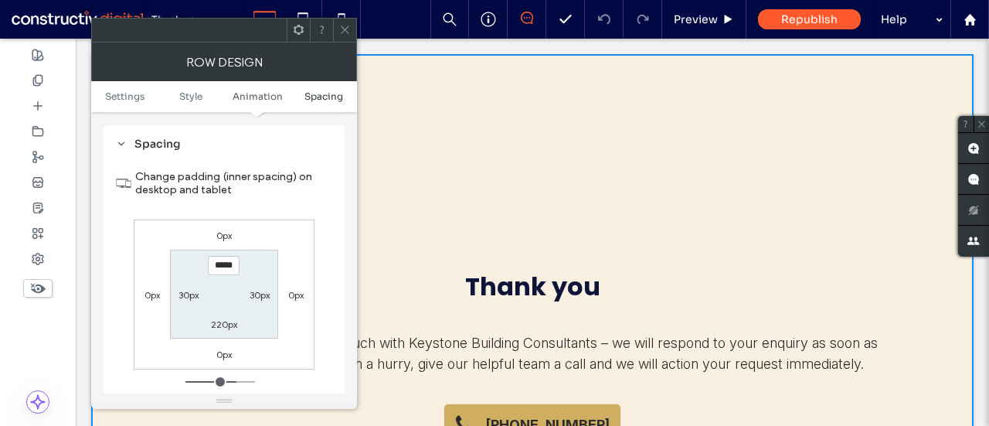
scroll to position [426, 0]
type input "*****"
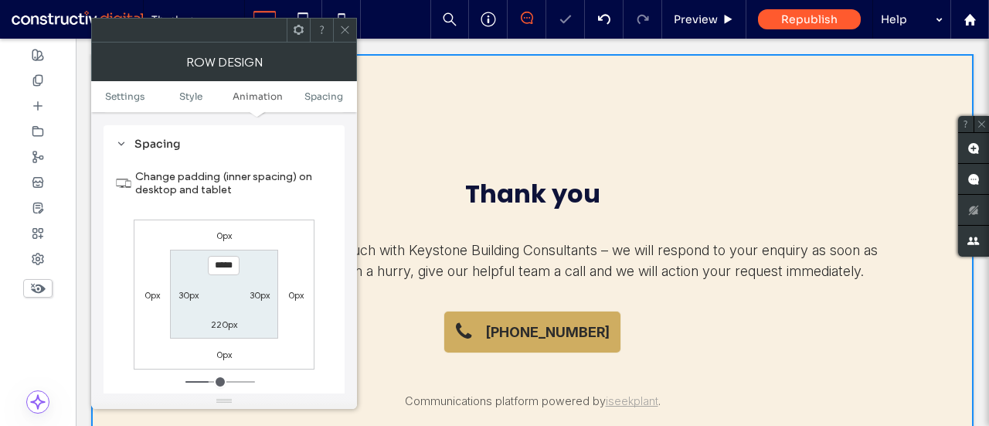
click at [223, 319] on label "220px" at bounding box center [224, 324] width 26 height 12
type input "***"
click at [223, 319] on input "*****" at bounding box center [224, 323] width 32 height 19
type input "***"
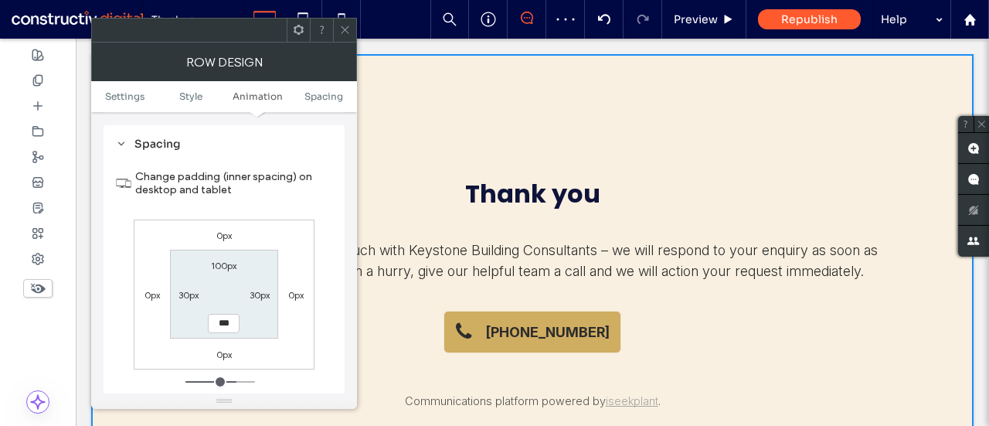
type input "*****"
click at [349, 29] on icon at bounding box center [345, 30] width 12 height 12
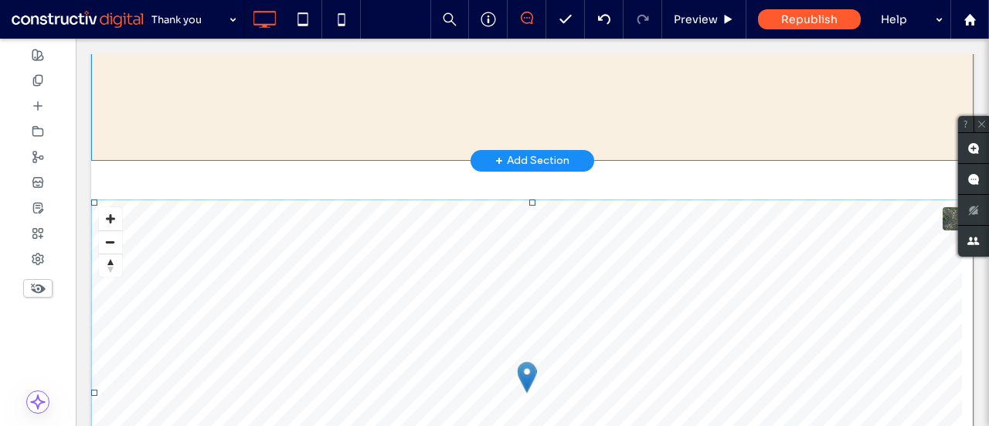
scroll to position [382, 0]
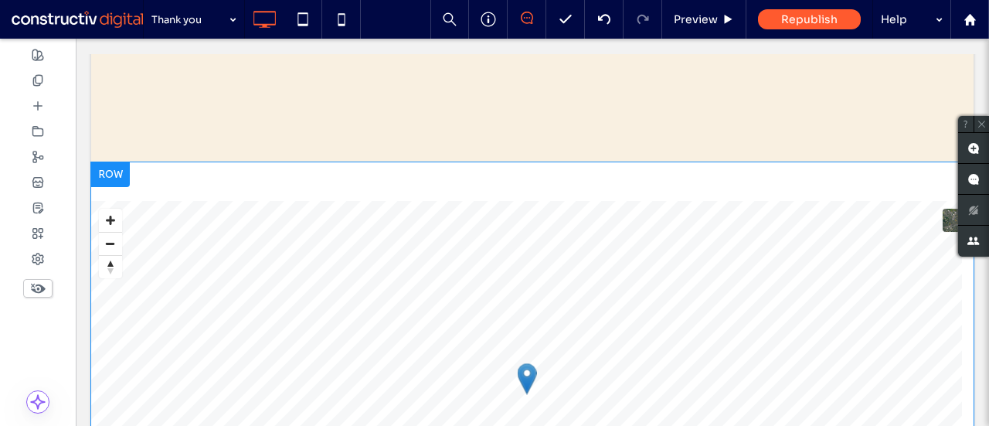
click at [107, 170] on div at bounding box center [110, 174] width 39 height 25
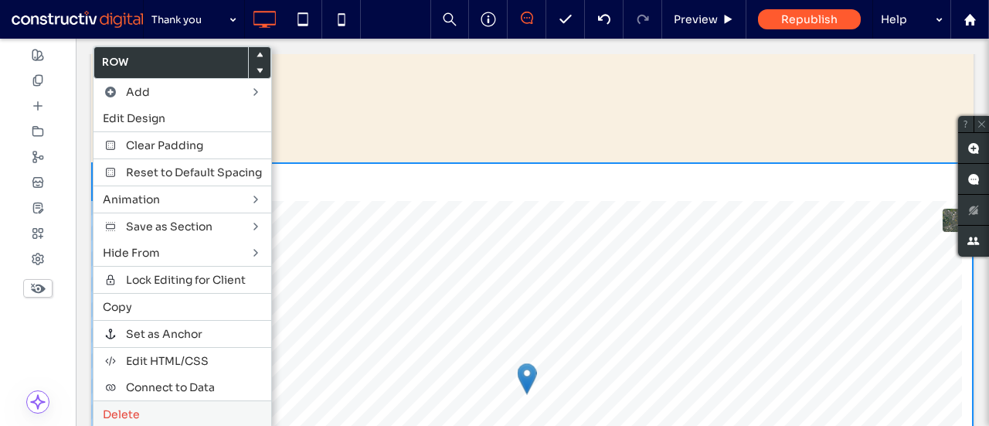
click at [128, 412] on div "Delete" at bounding box center [183, 413] width 178 height 27
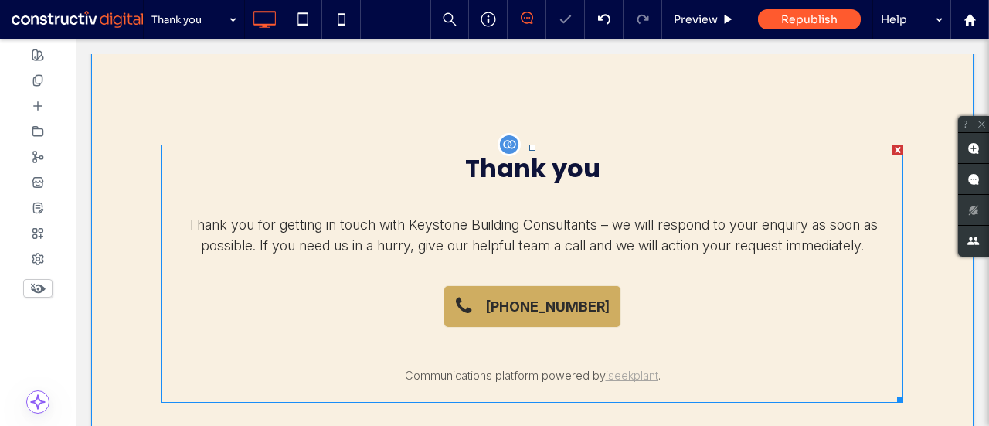
scroll to position [0, 0]
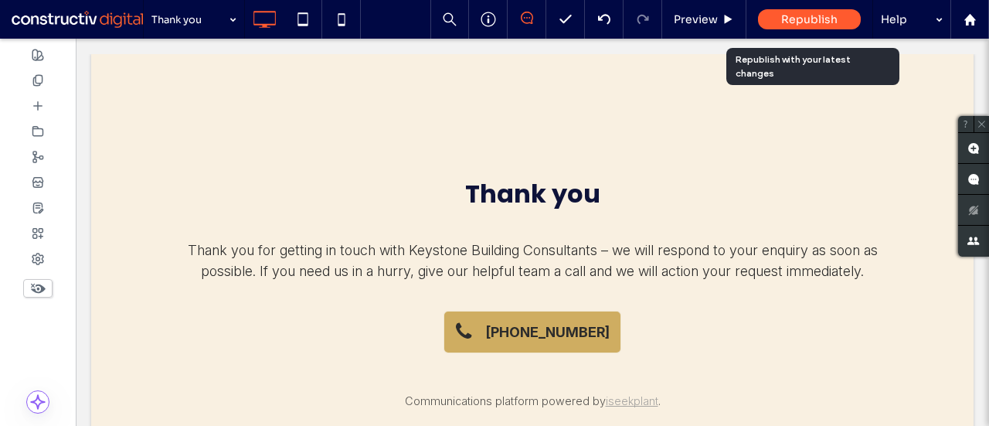
click at [793, 18] on span "Republish" at bounding box center [809, 19] width 56 height 14
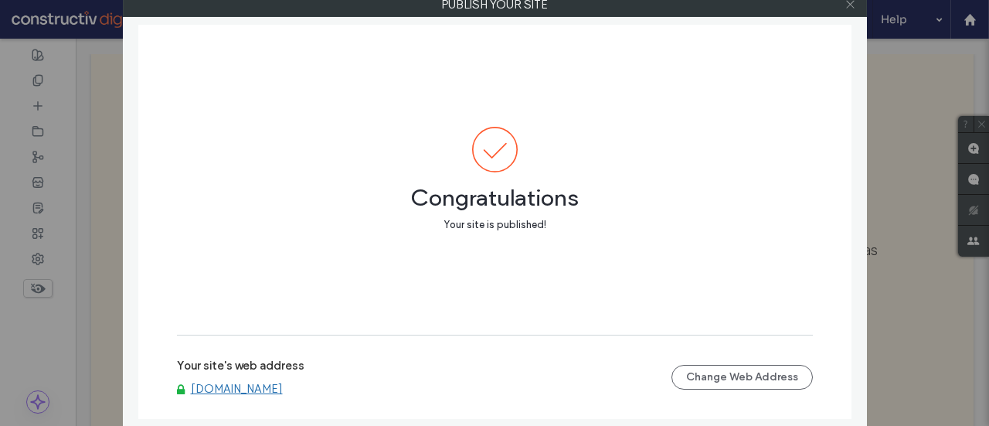
click at [852, 4] on icon at bounding box center [851, 4] width 12 height 12
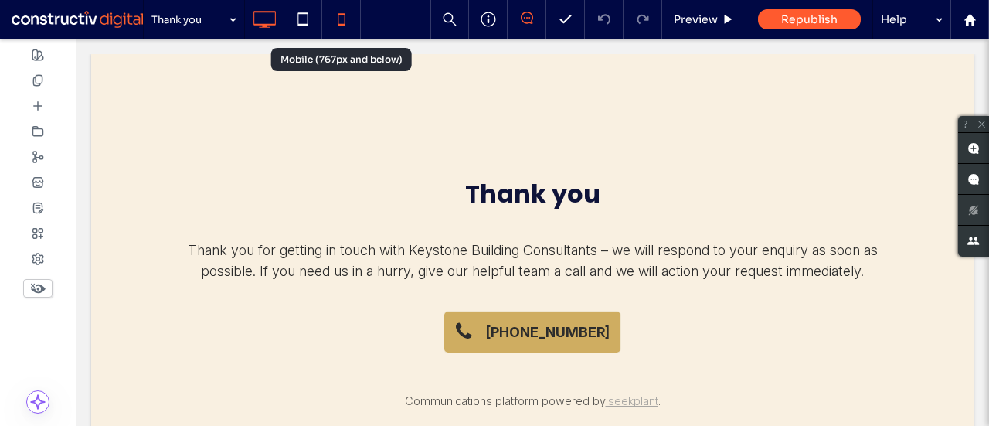
click at [356, 37] on div at bounding box center [341, 19] width 39 height 39
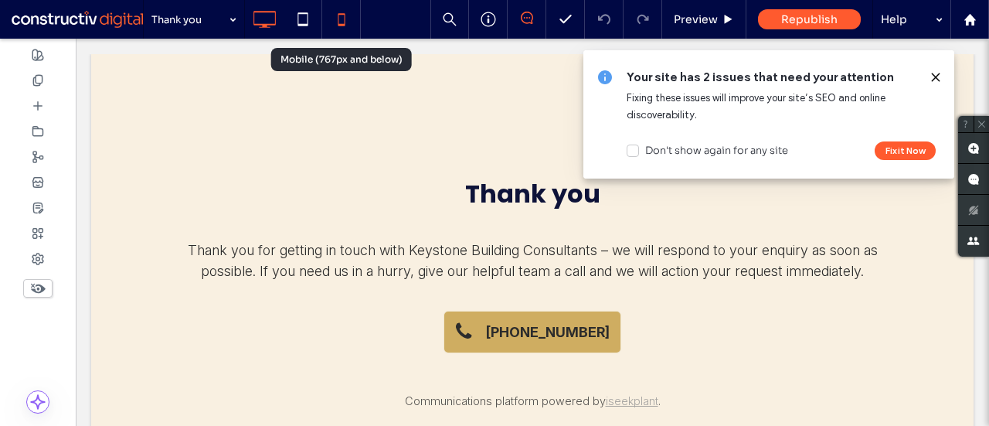
click at [346, 27] on icon at bounding box center [341, 19] width 31 height 31
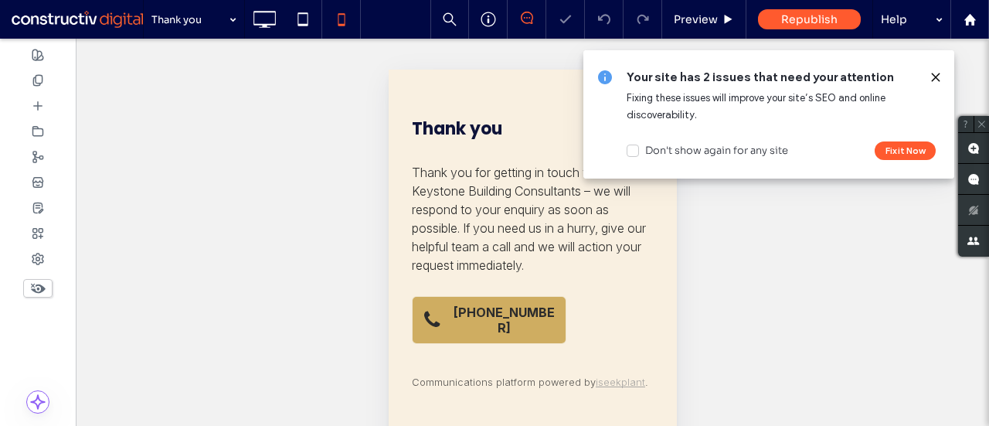
click at [936, 79] on icon at bounding box center [936, 77] width 12 height 12
